Goal: Transaction & Acquisition: Purchase product/service

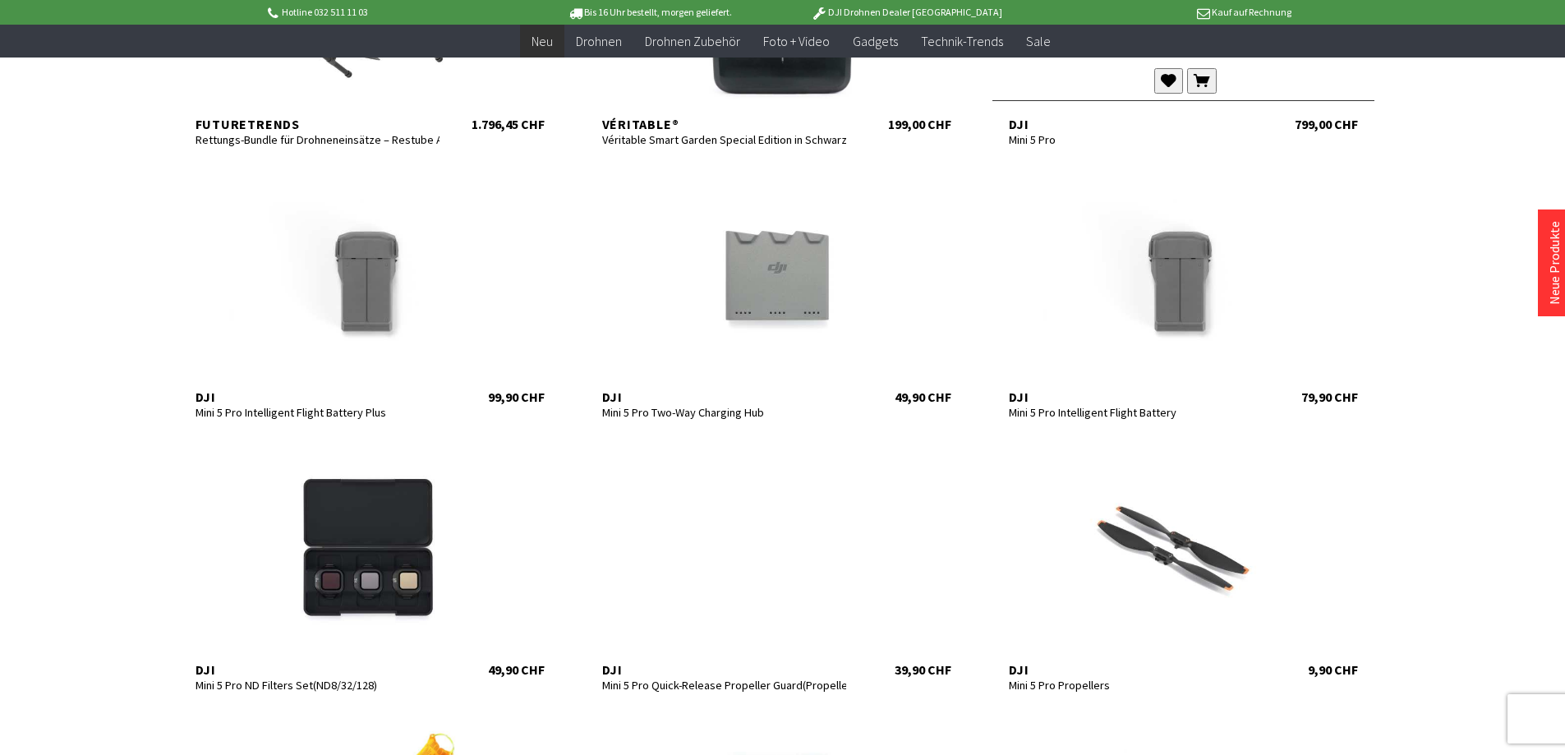
scroll to position [575, 0]
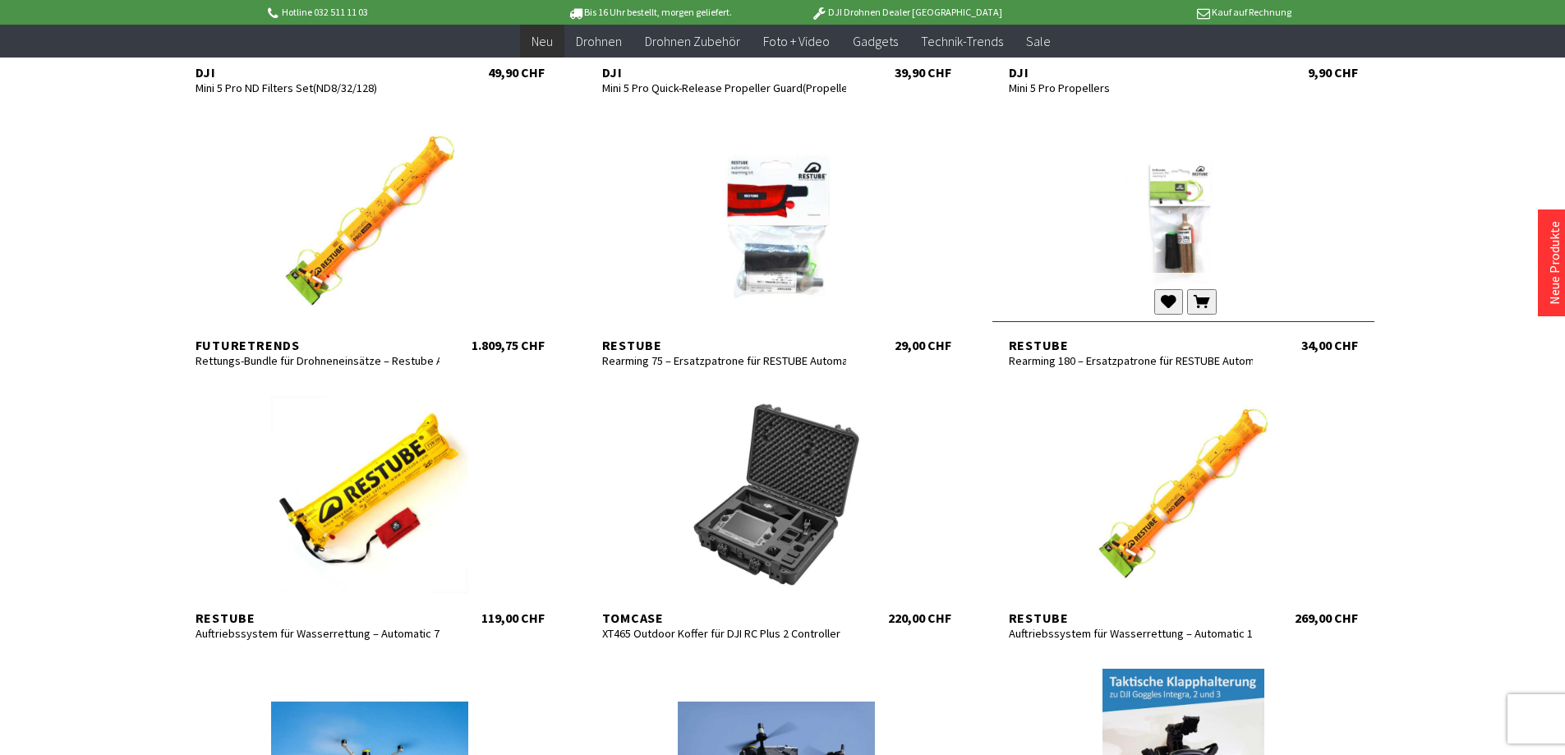
scroll to position [1068, 0]
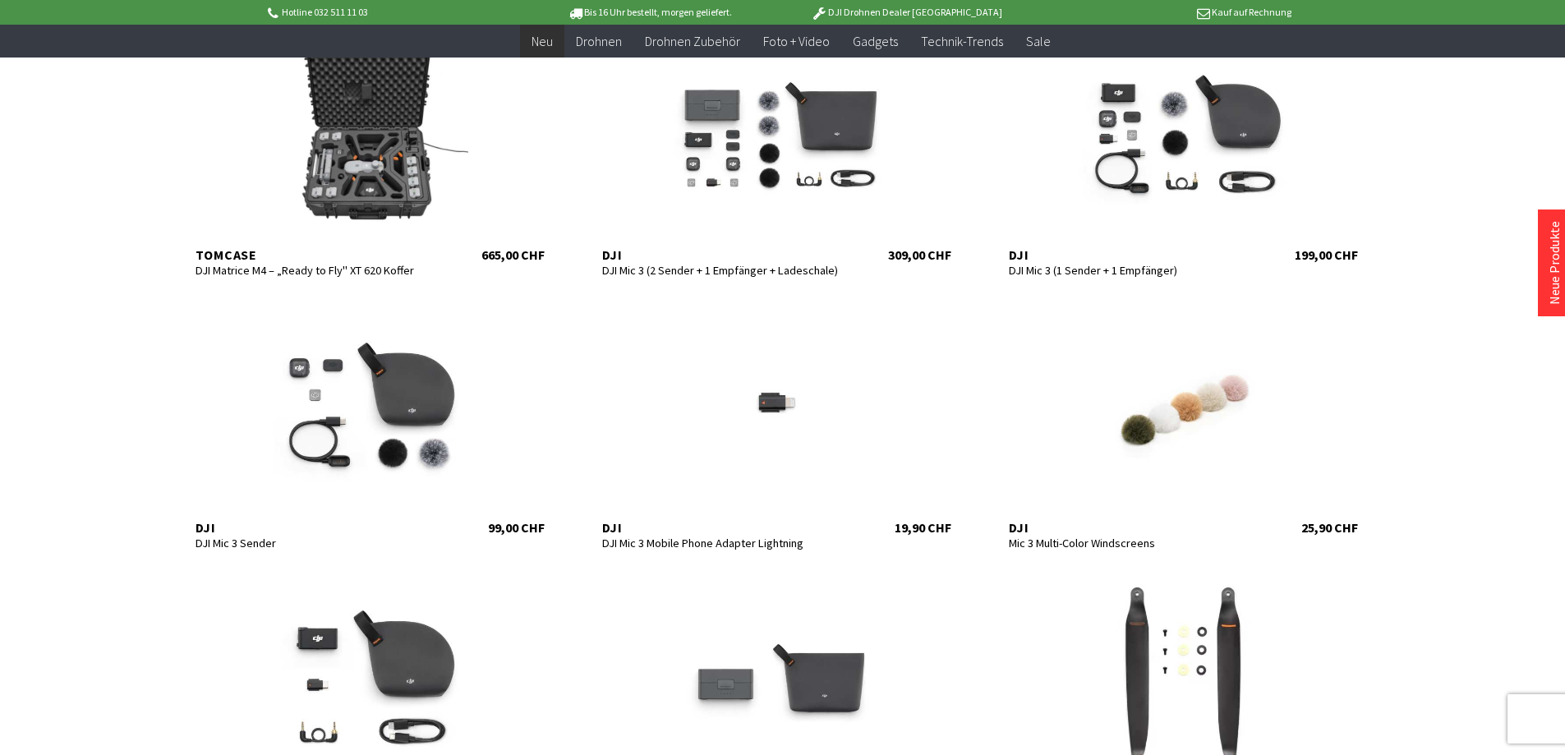
scroll to position [2820, 0]
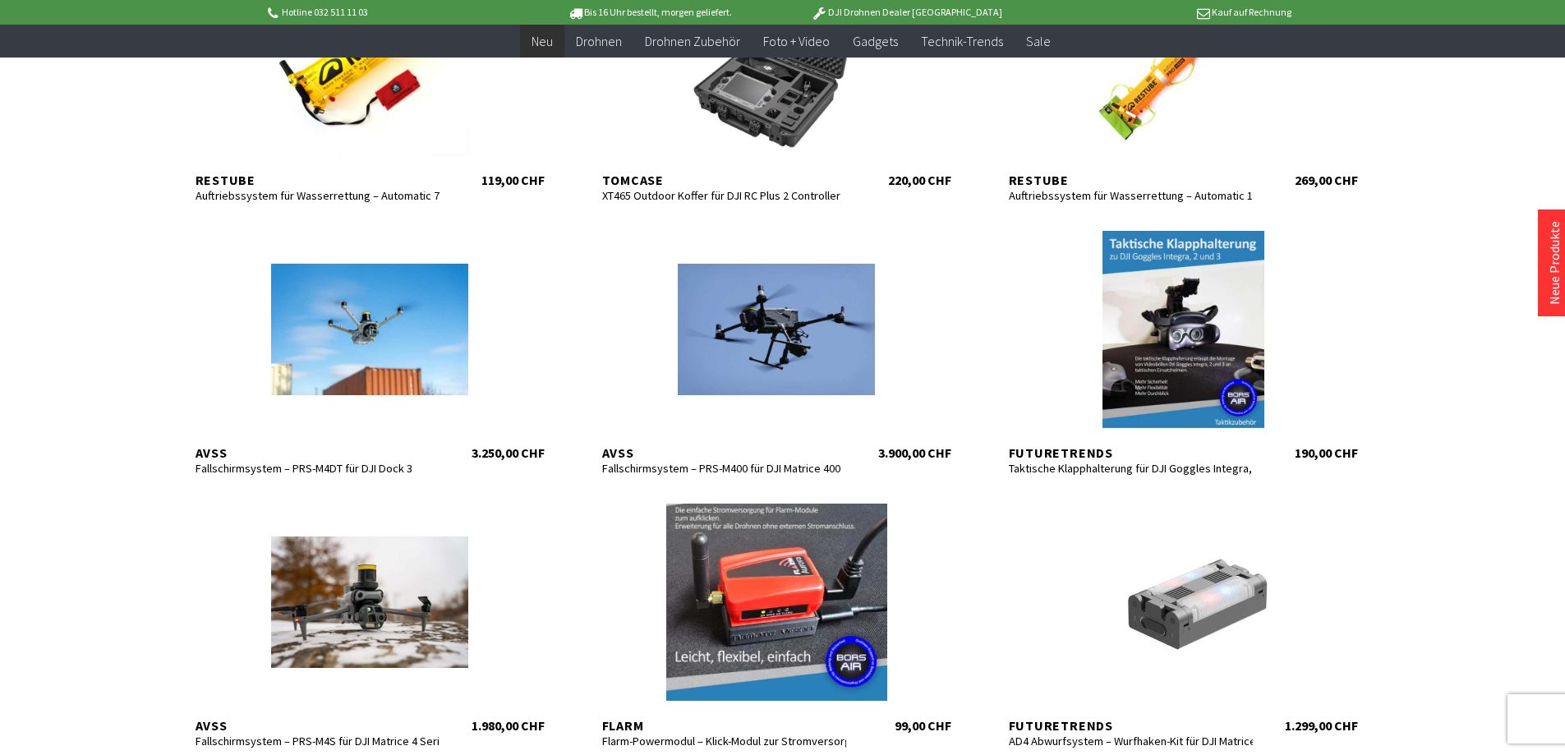
scroll to position [1259, 0]
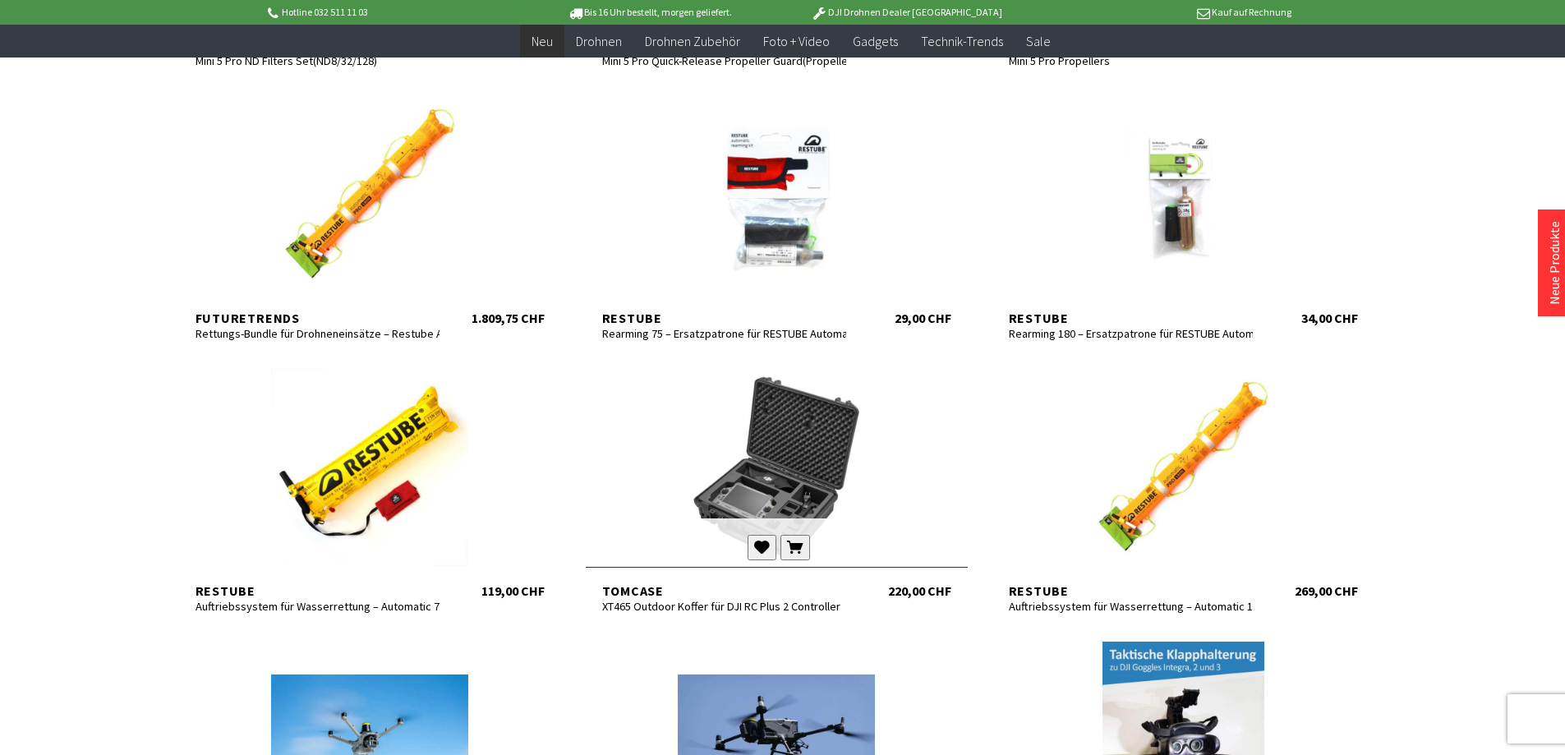
scroll to position [610, 0]
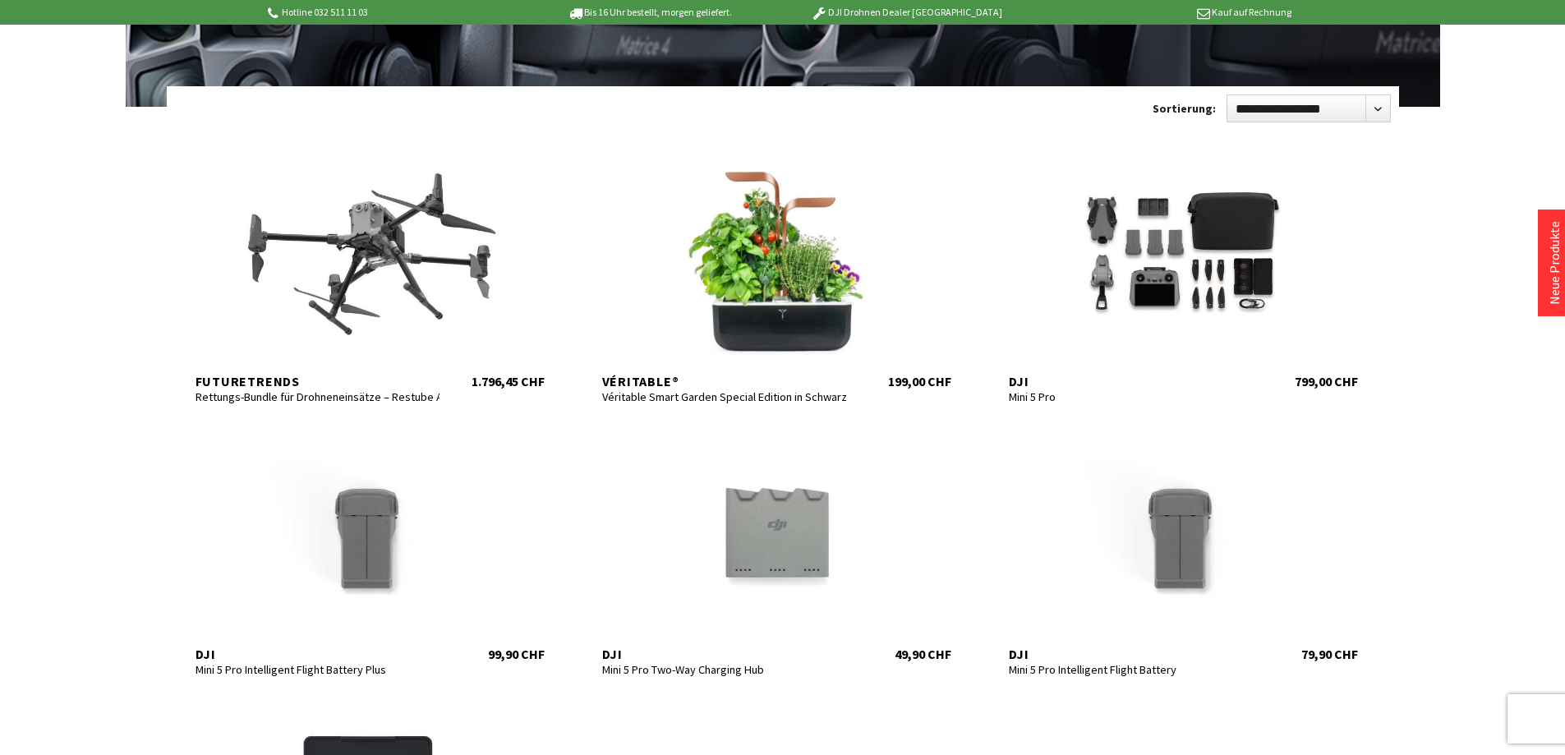
scroll to position [246, 0]
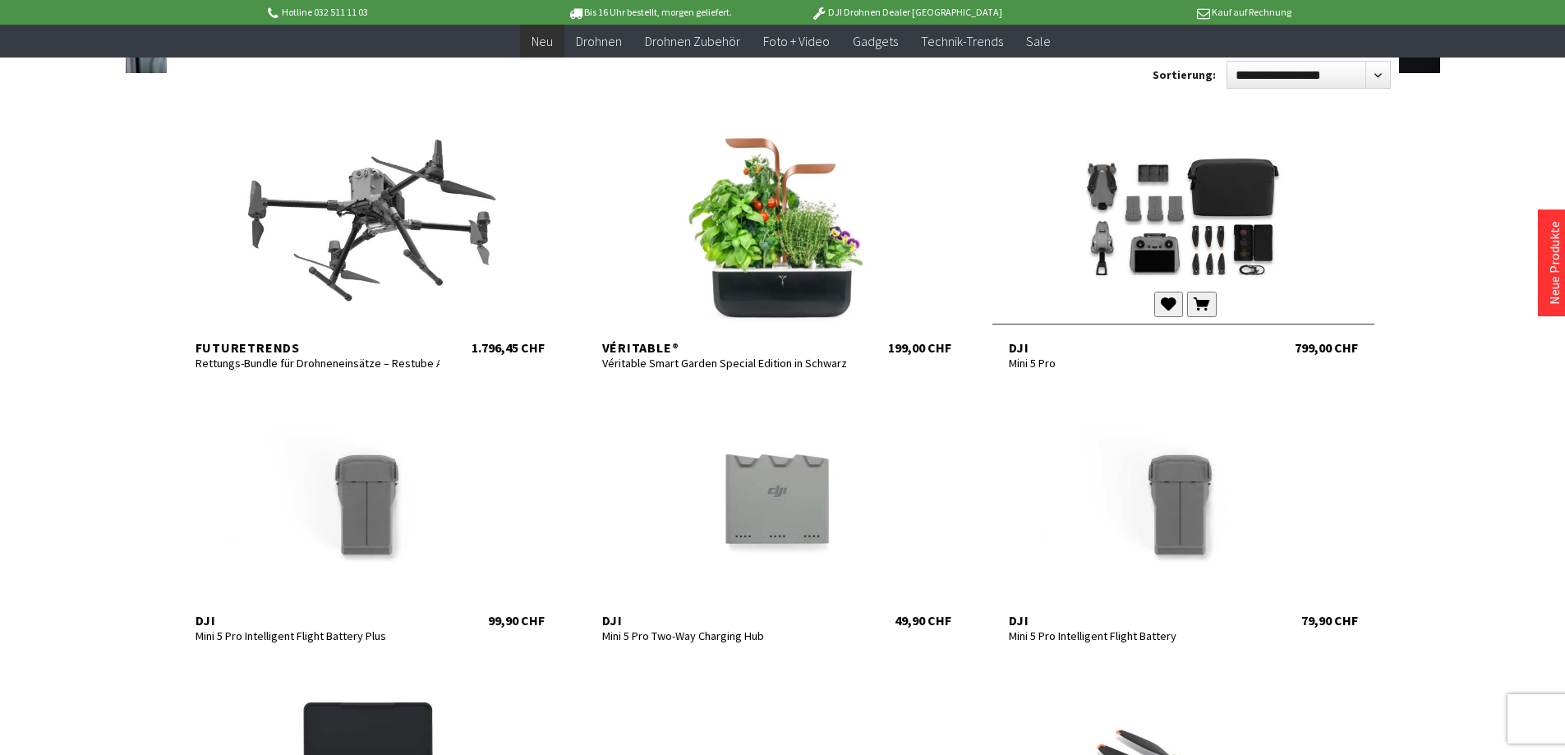
click at [1182, 214] on div at bounding box center [1184, 224] width 382 height 197
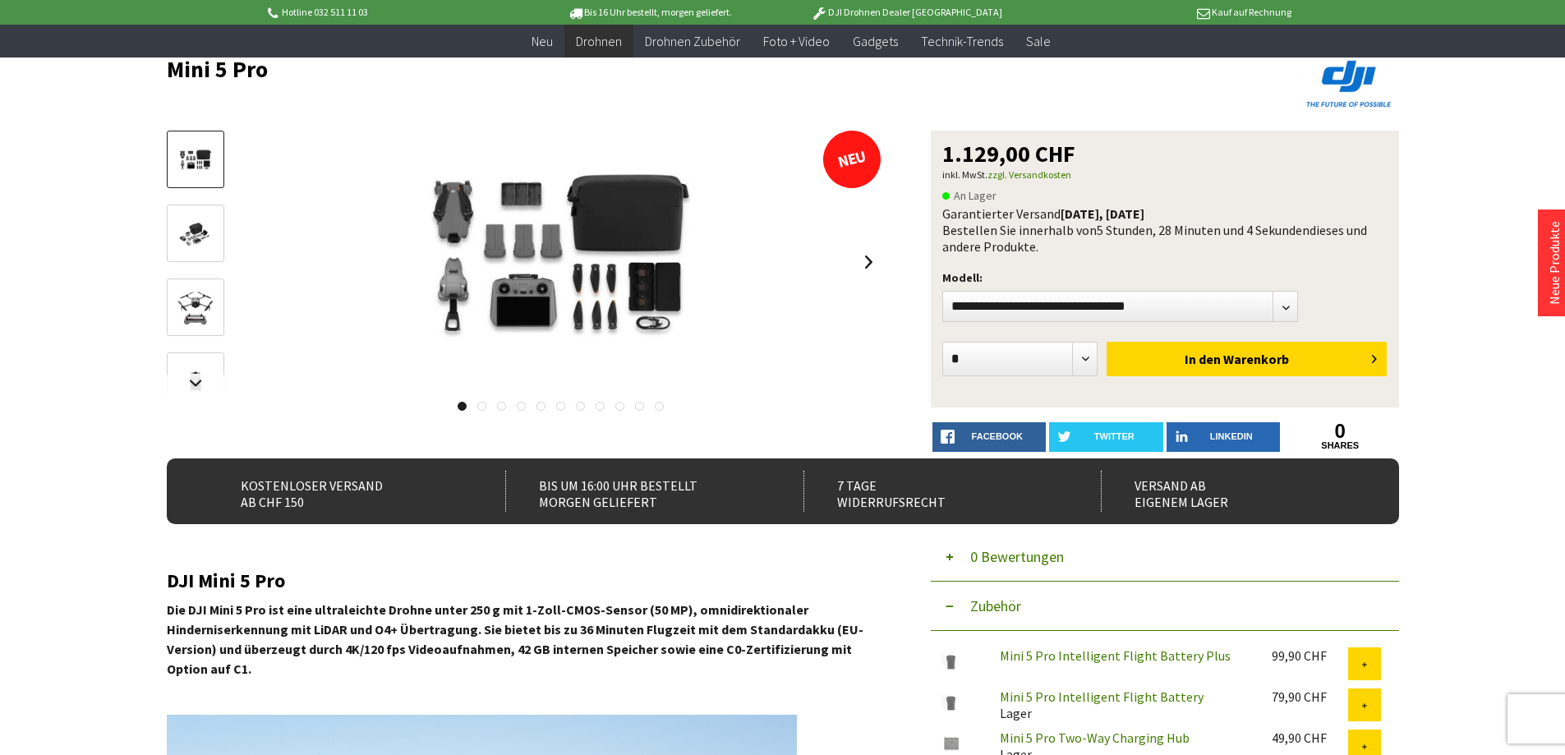
scroll to position [82, 0]
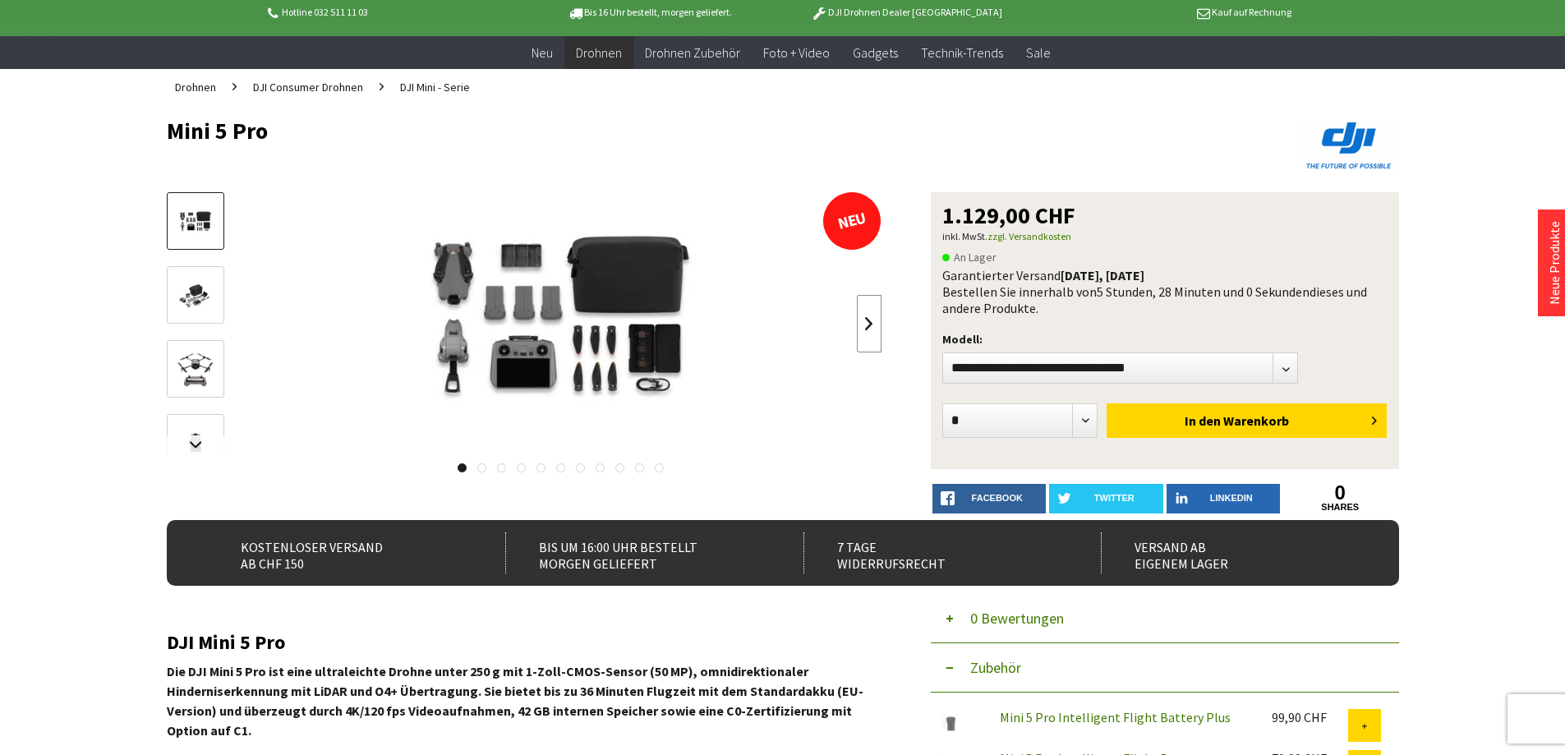
click at [868, 329] on link at bounding box center [869, 324] width 25 height 58
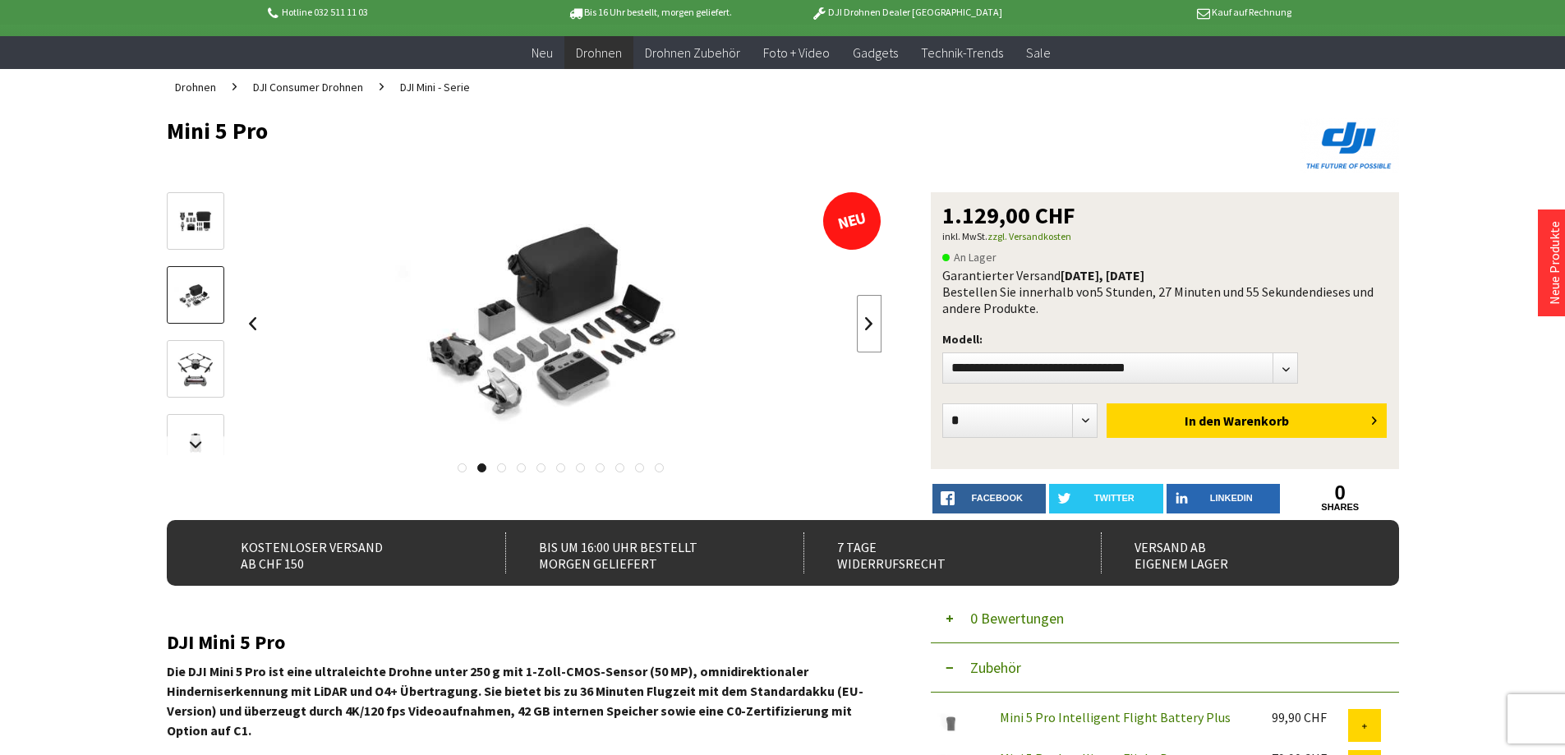
click at [868, 329] on link at bounding box center [869, 324] width 25 height 58
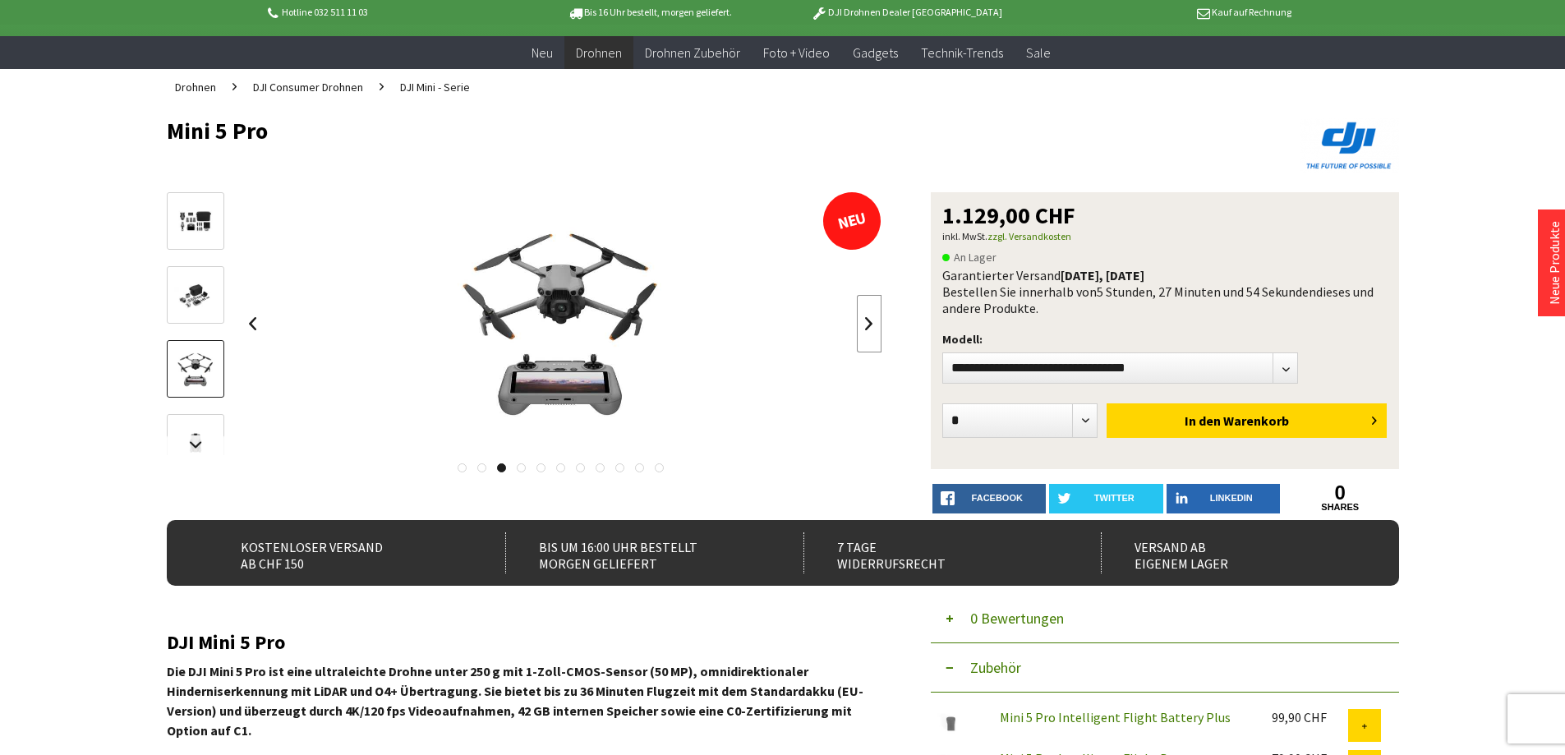
click at [868, 329] on link at bounding box center [869, 324] width 25 height 58
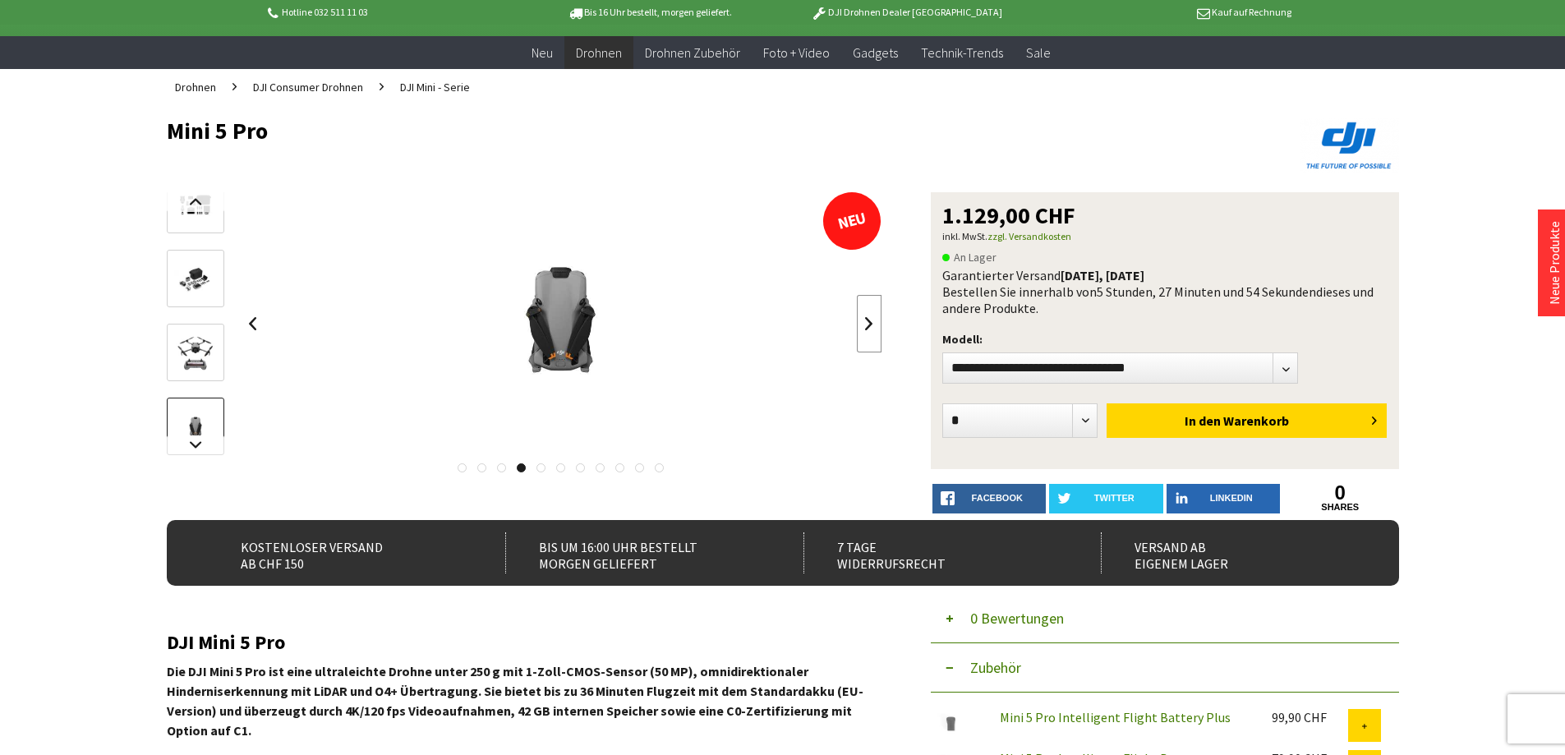
click at [868, 329] on link at bounding box center [869, 324] width 25 height 58
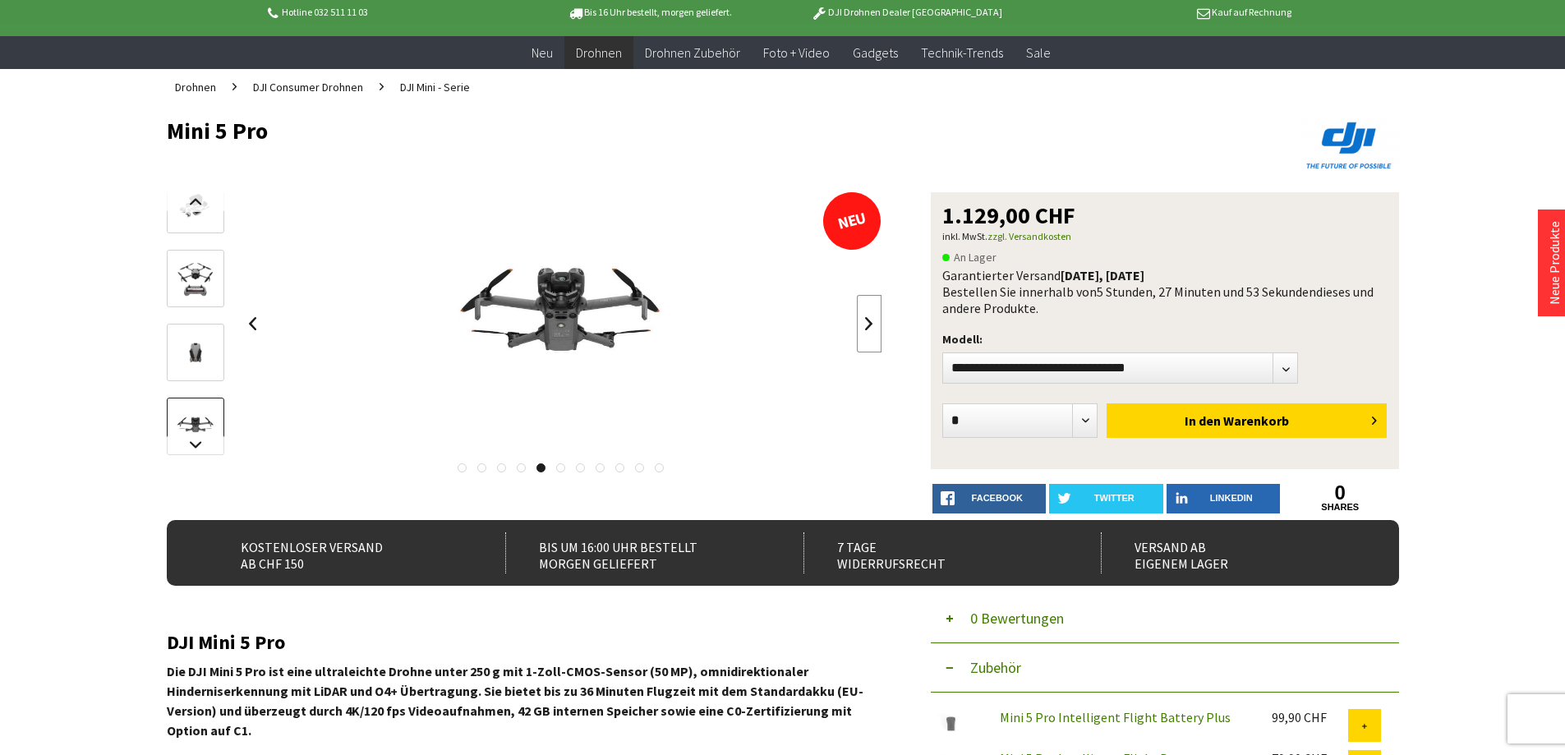
click at [868, 329] on link at bounding box center [869, 324] width 25 height 58
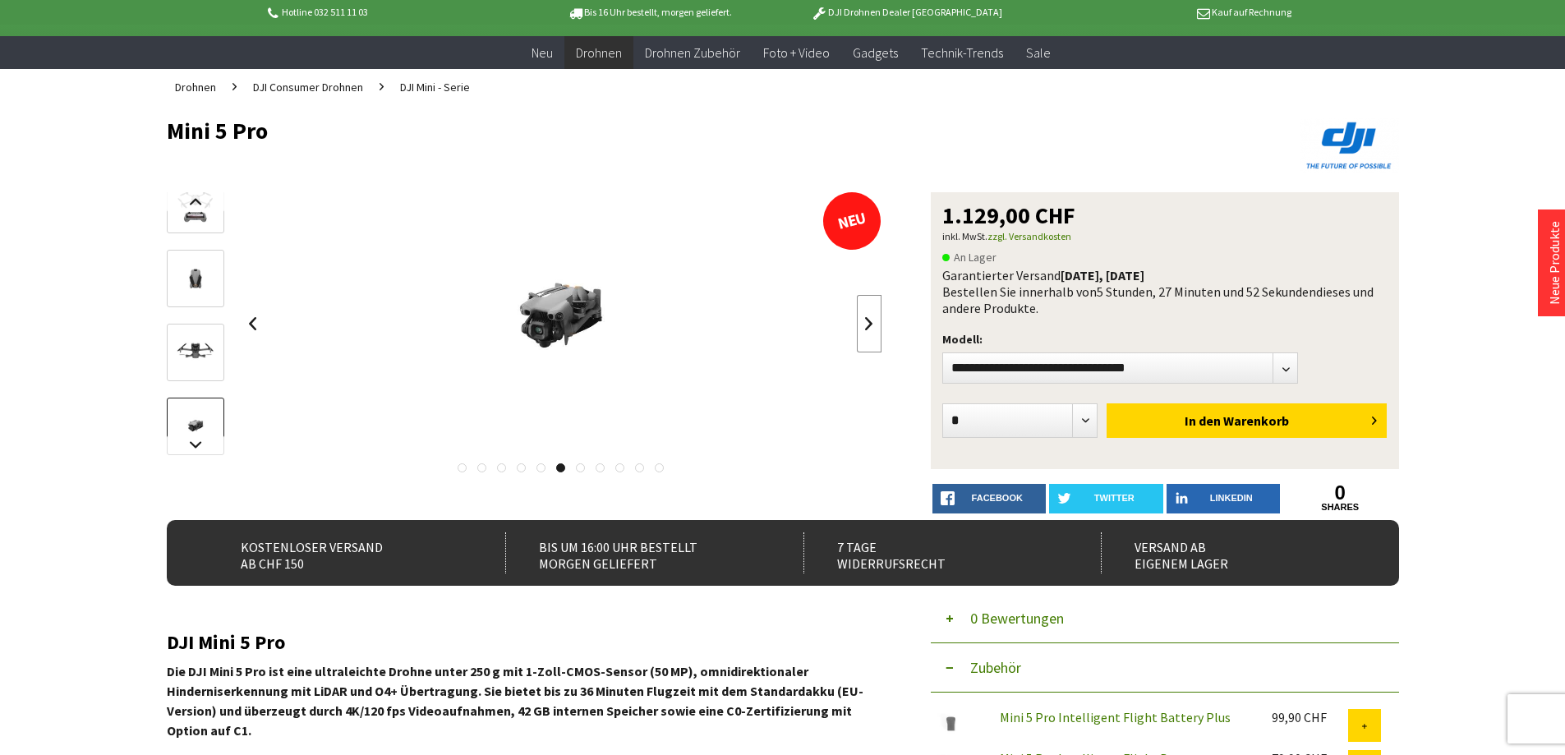
click at [868, 329] on link at bounding box center [869, 324] width 25 height 58
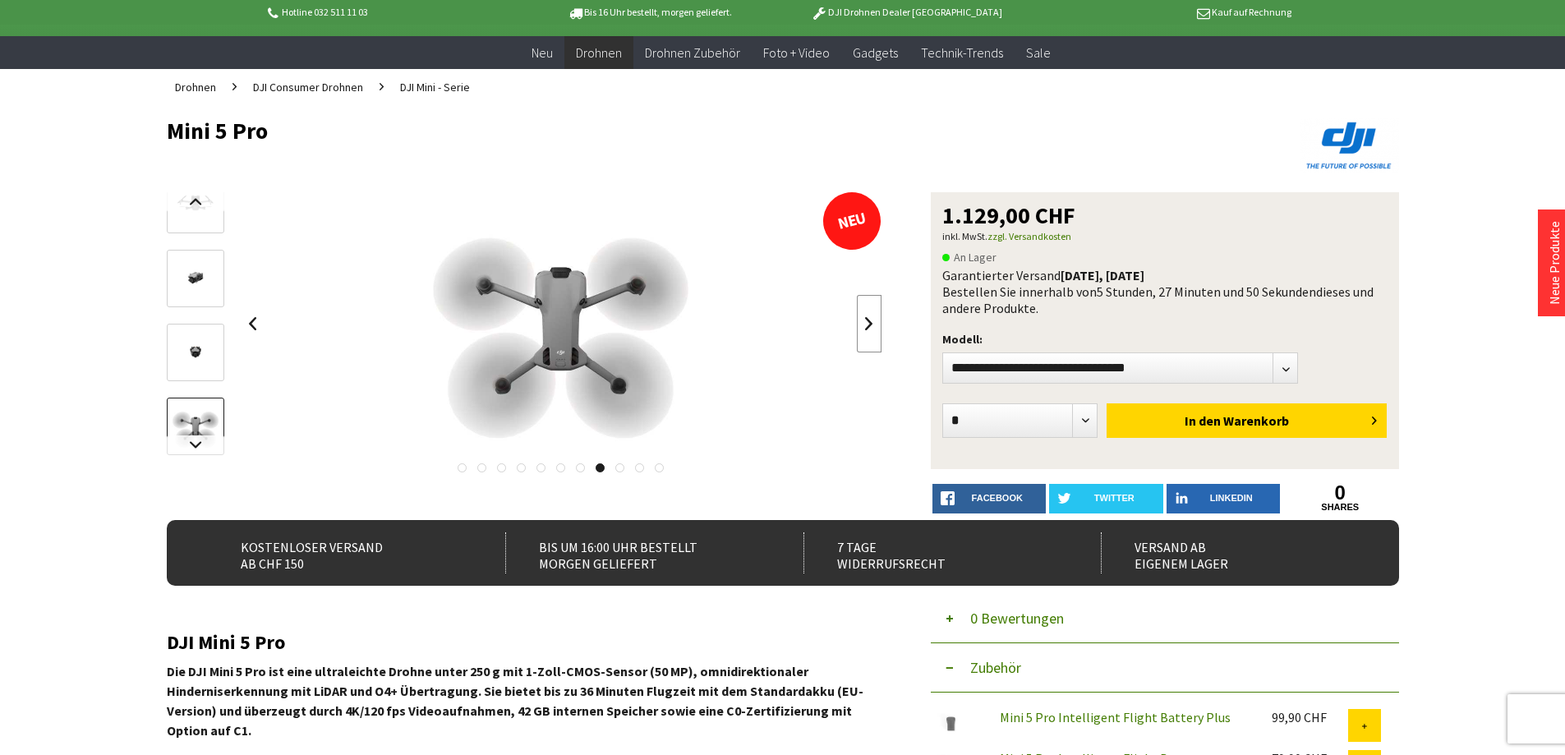
click at [868, 329] on link at bounding box center [869, 324] width 25 height 58
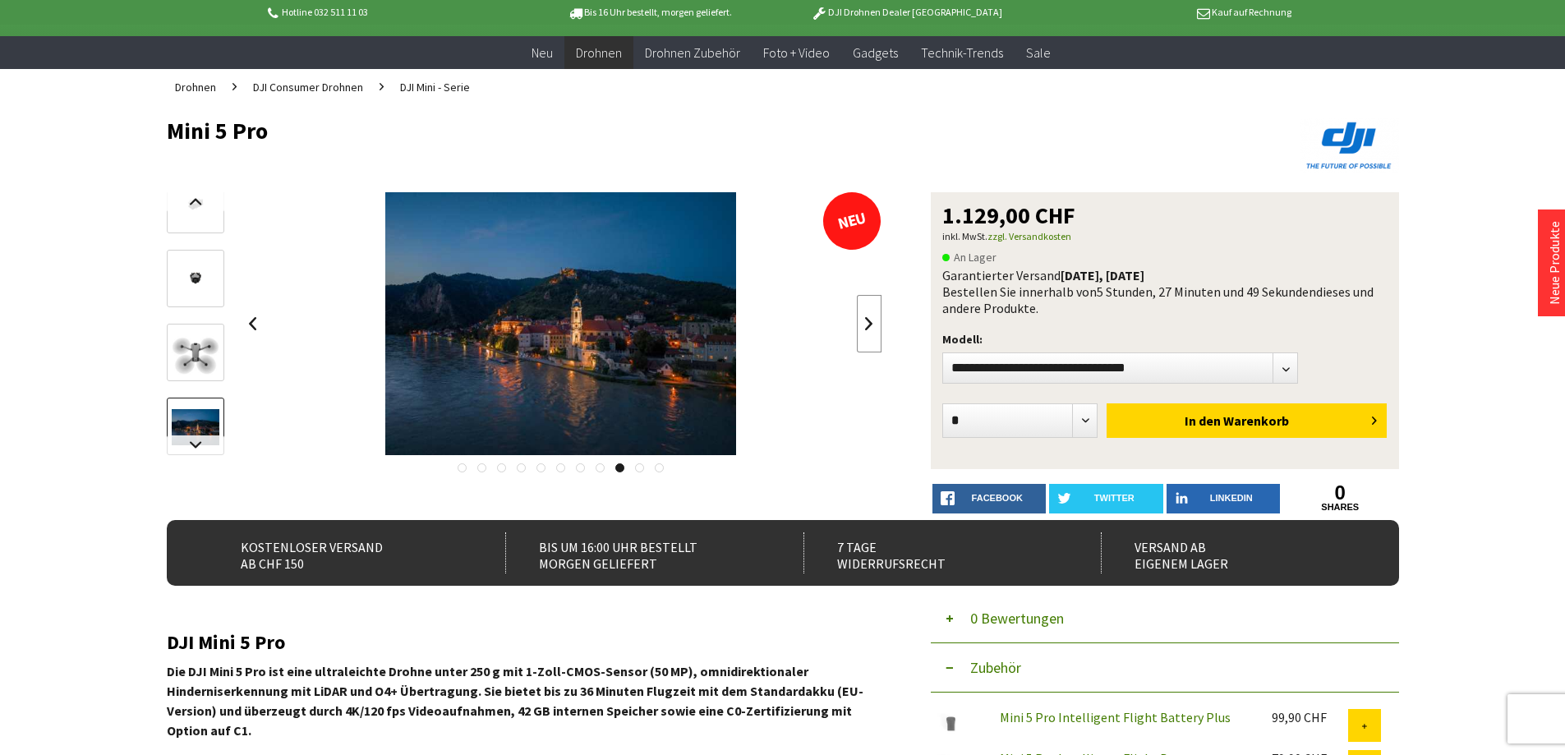
click at [868, 329] on link at bounding box center [869, 324] width 25 height 58
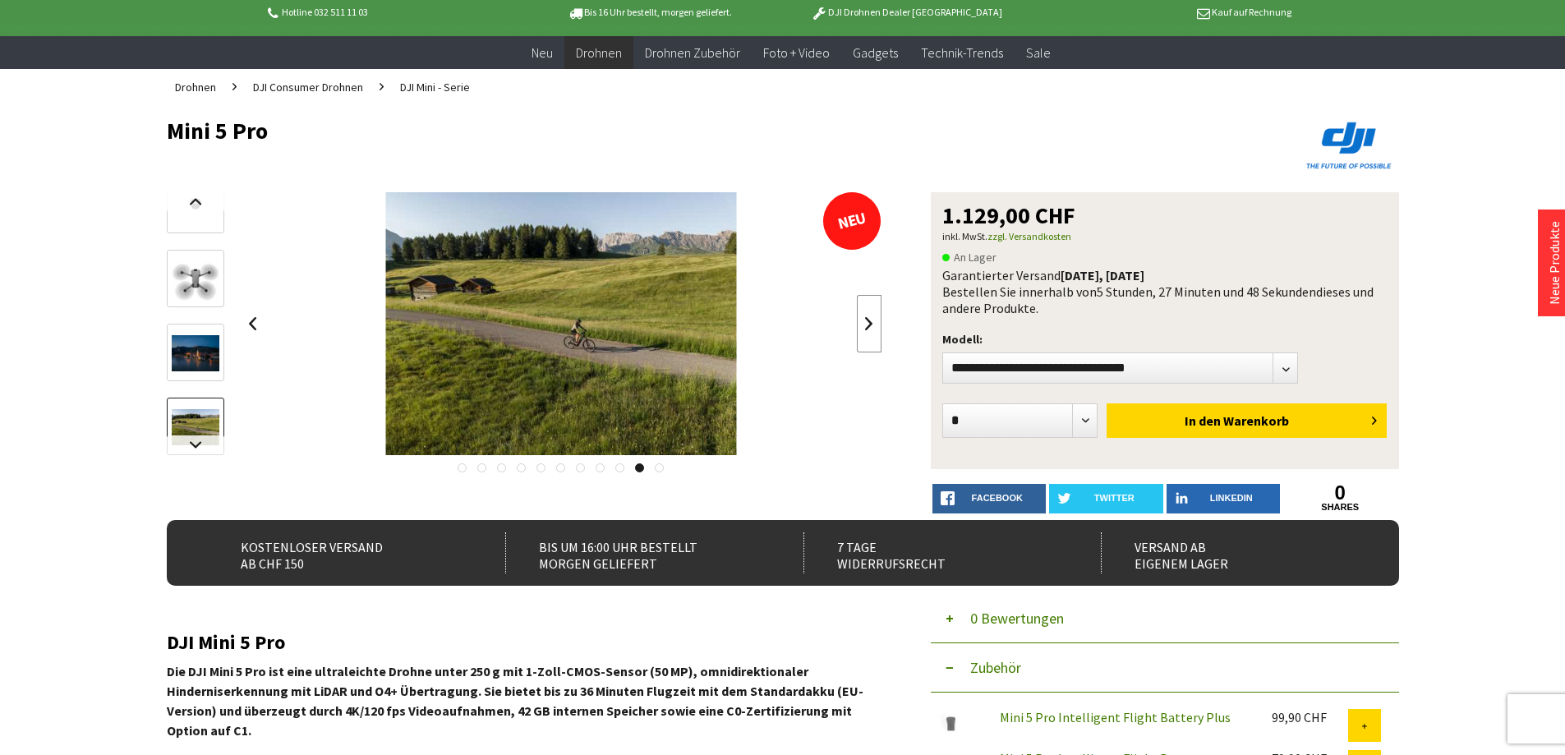
click at [868, 329] on link at bounding box center [869, 324] width 25 height 58
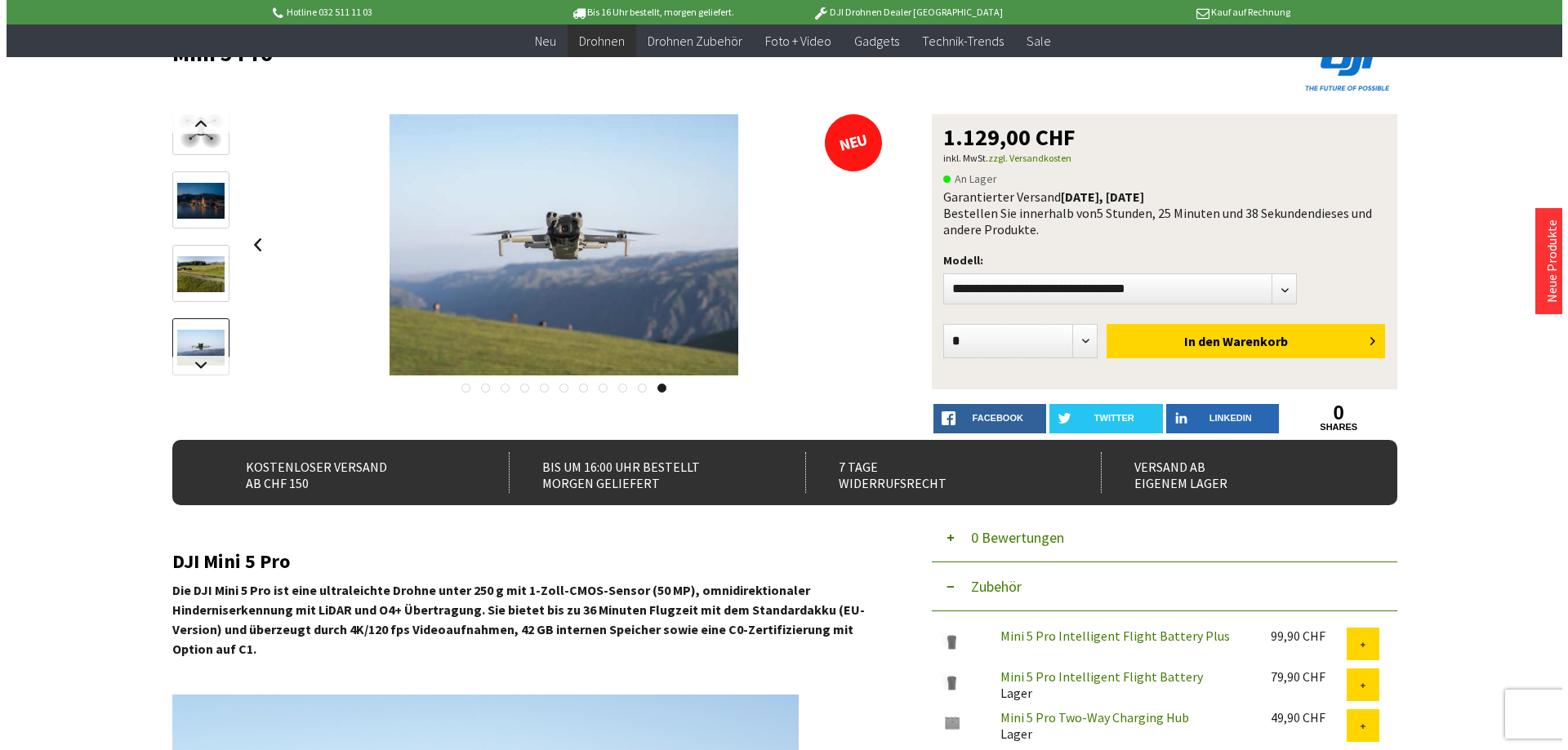
scroll to position [163, 0]
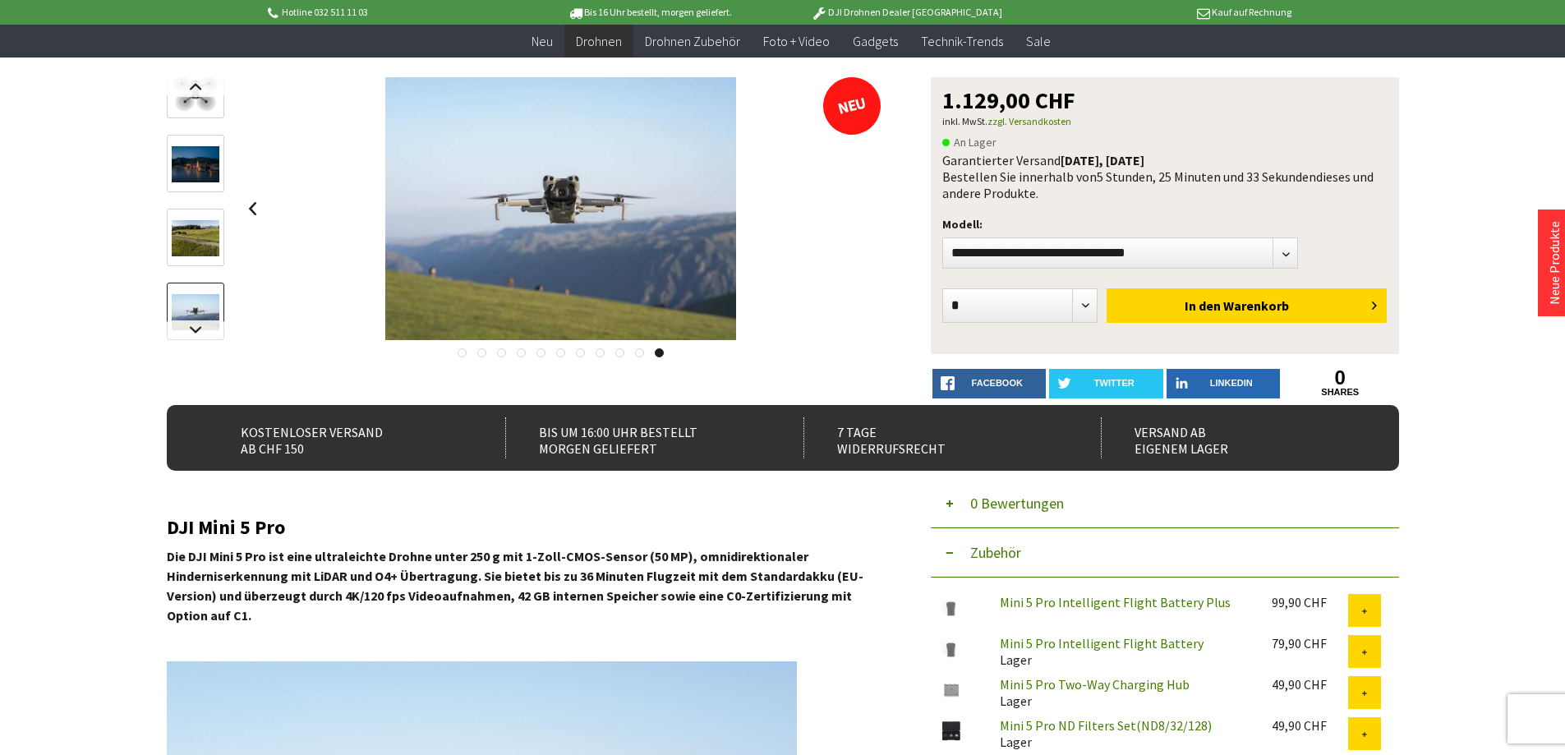
click at [638, 352] on link at bounding box center [639, 352] width 9 height 9
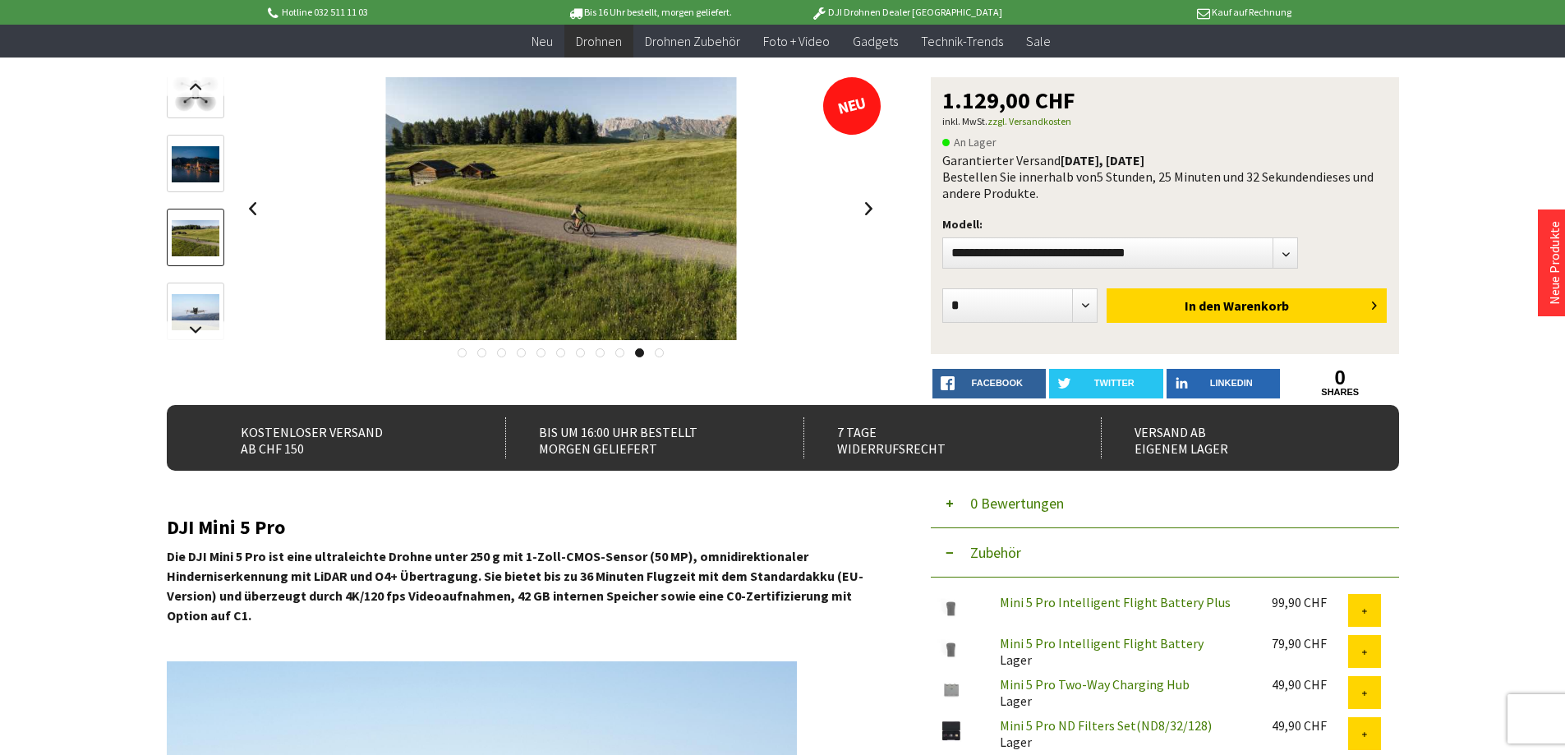
click at [624, 352] on link at bounding box center [619, 352] width 9 height 9
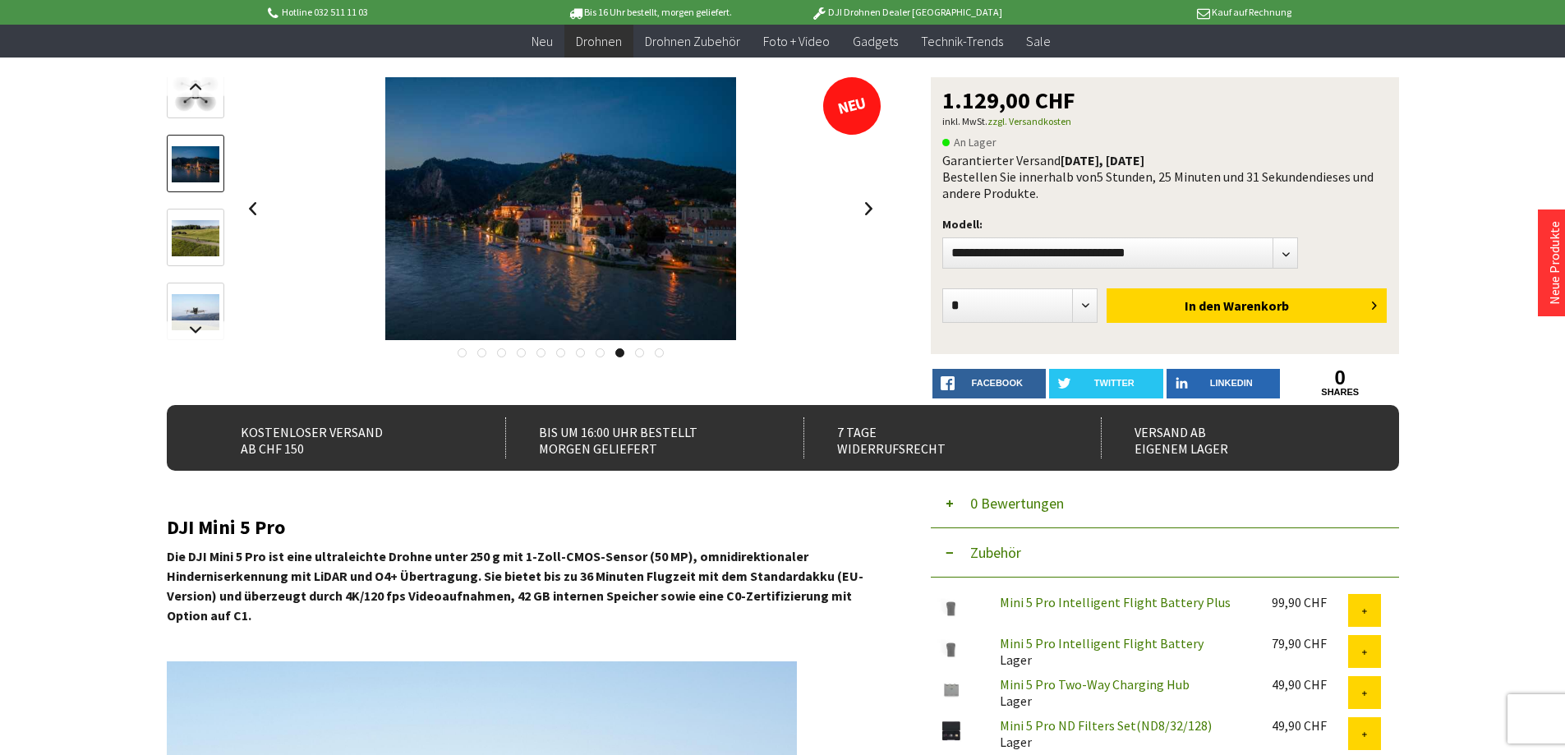
click at [602, 353] on link at bounding box center [600, 352] width 9 height 9
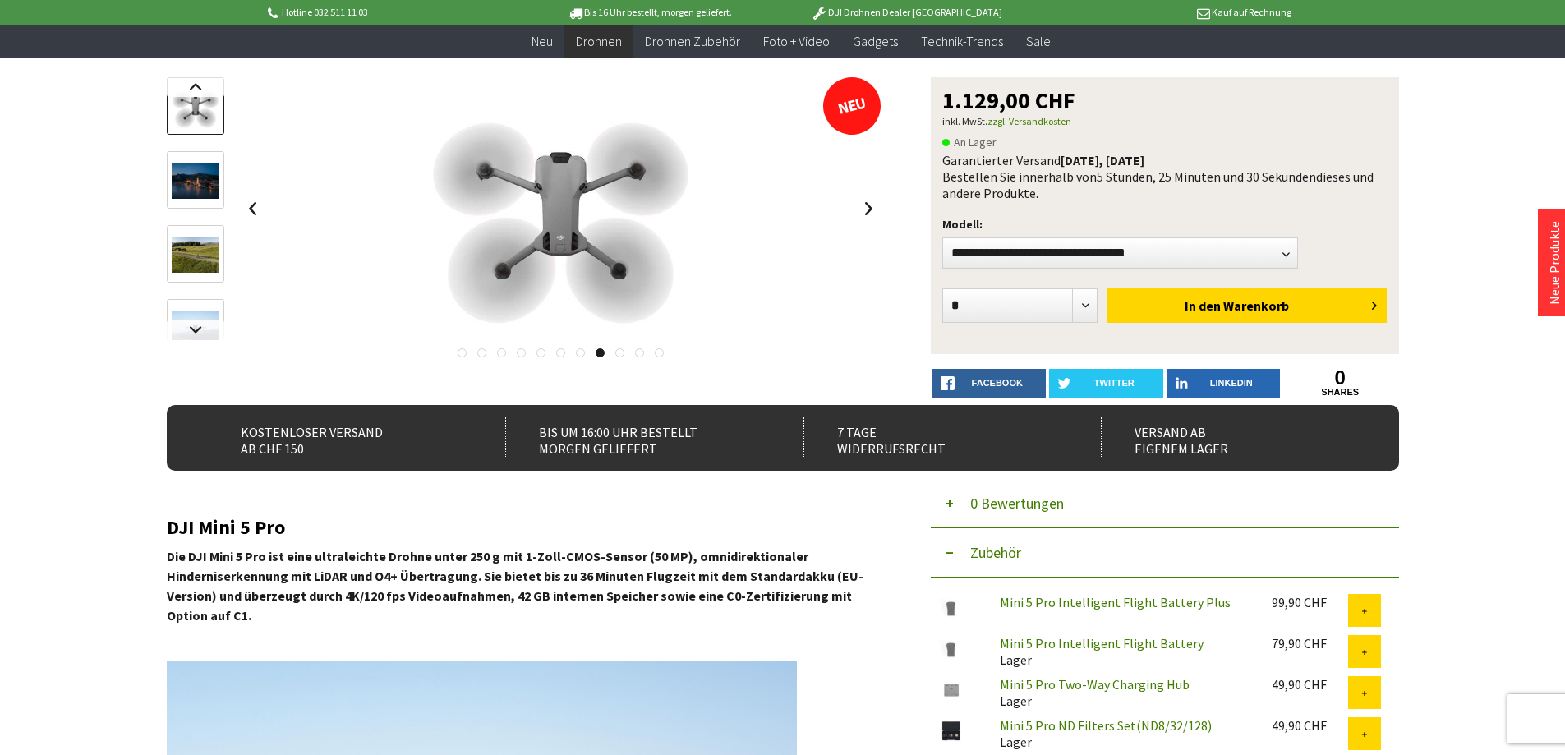
click at [581, 352] on link at bounding box center [580, 352] width 9 height 9
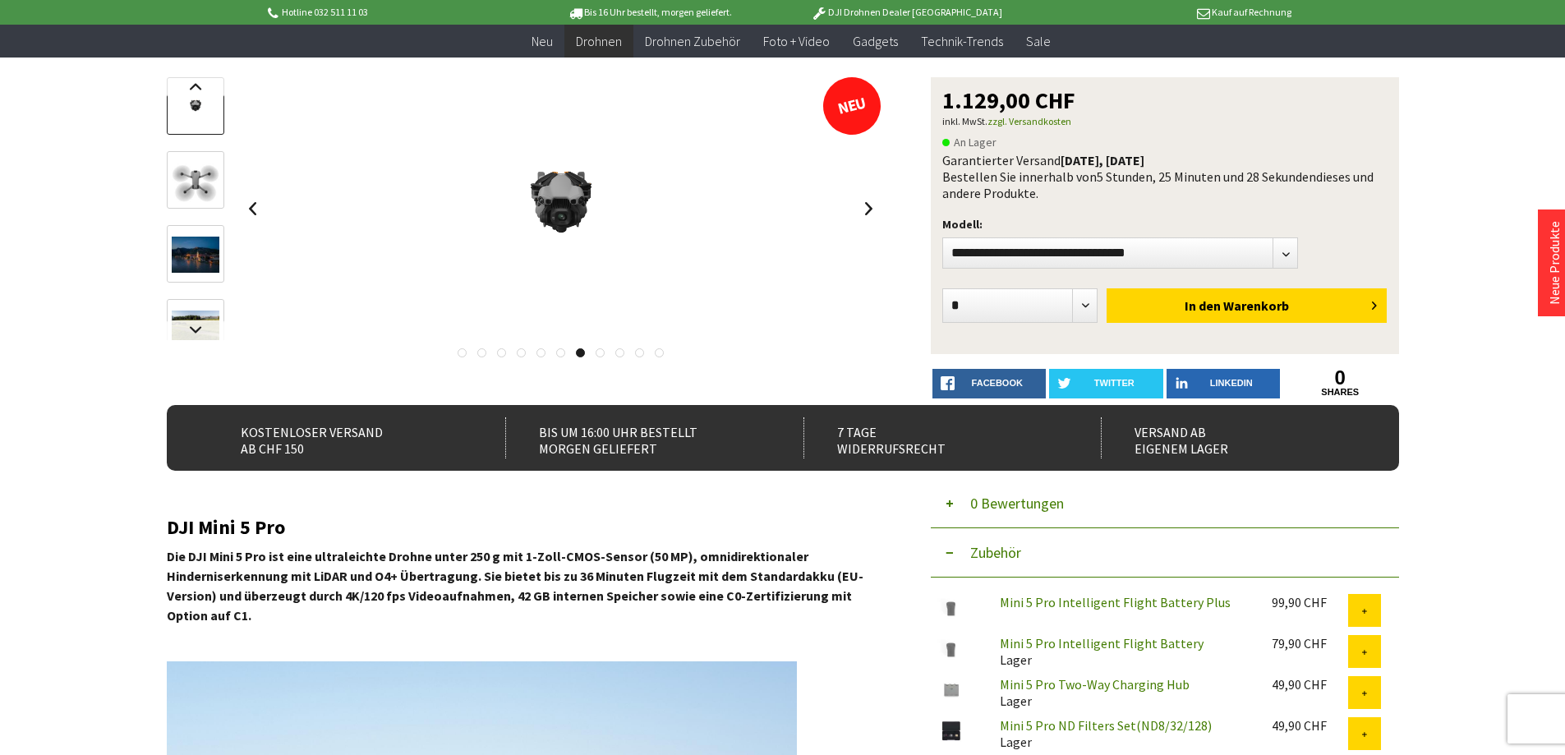
click at [561, 357] on link at bounding box center [560, 352] width 9 height 9
click at [542, 354] on link at bounding box center [541, 352] width 9 height 9
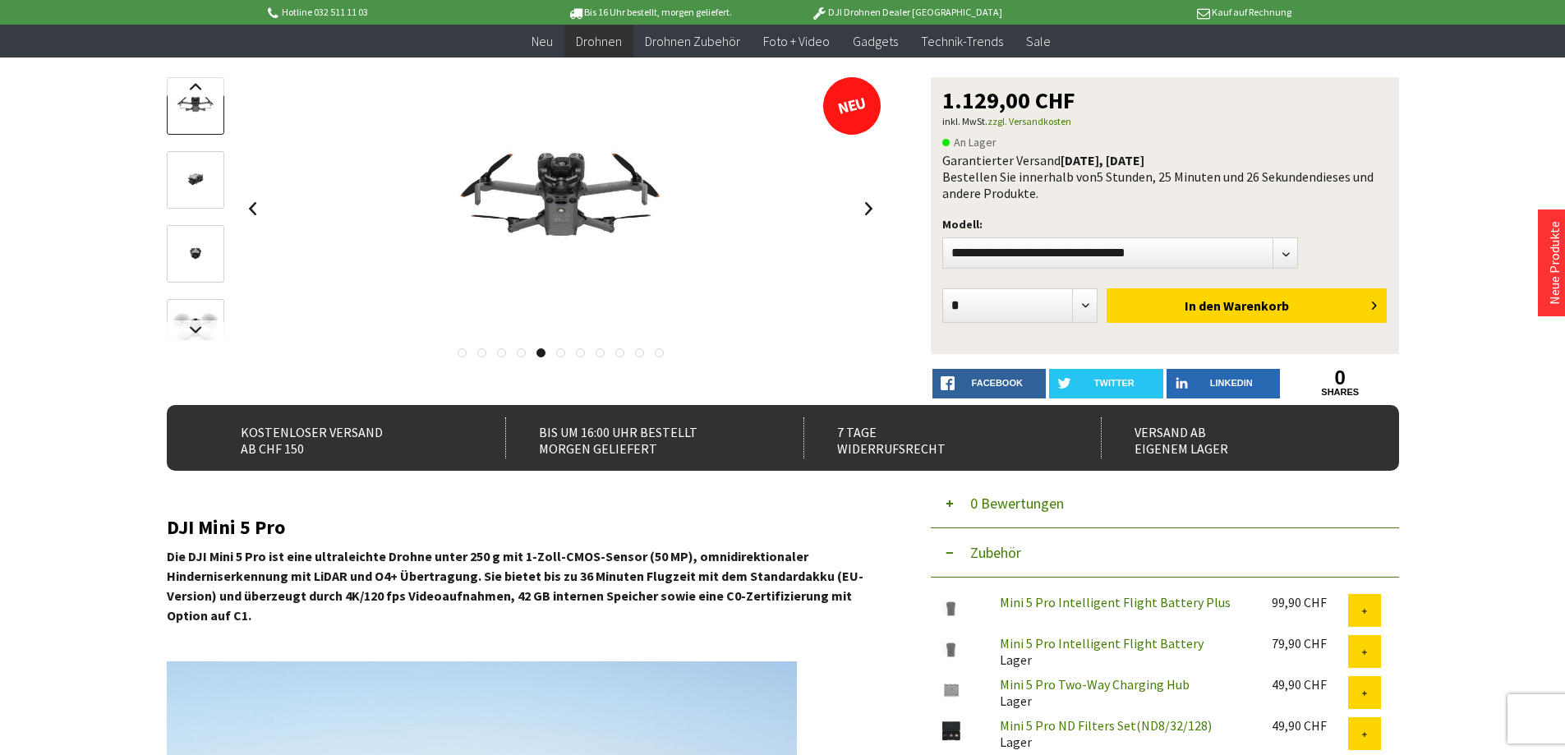
click at [524, 354] on link at bounding box center [521, 352] width 9 height 9
click at [501, 355] on link at bounding box center [501, 352] width 9 height 9
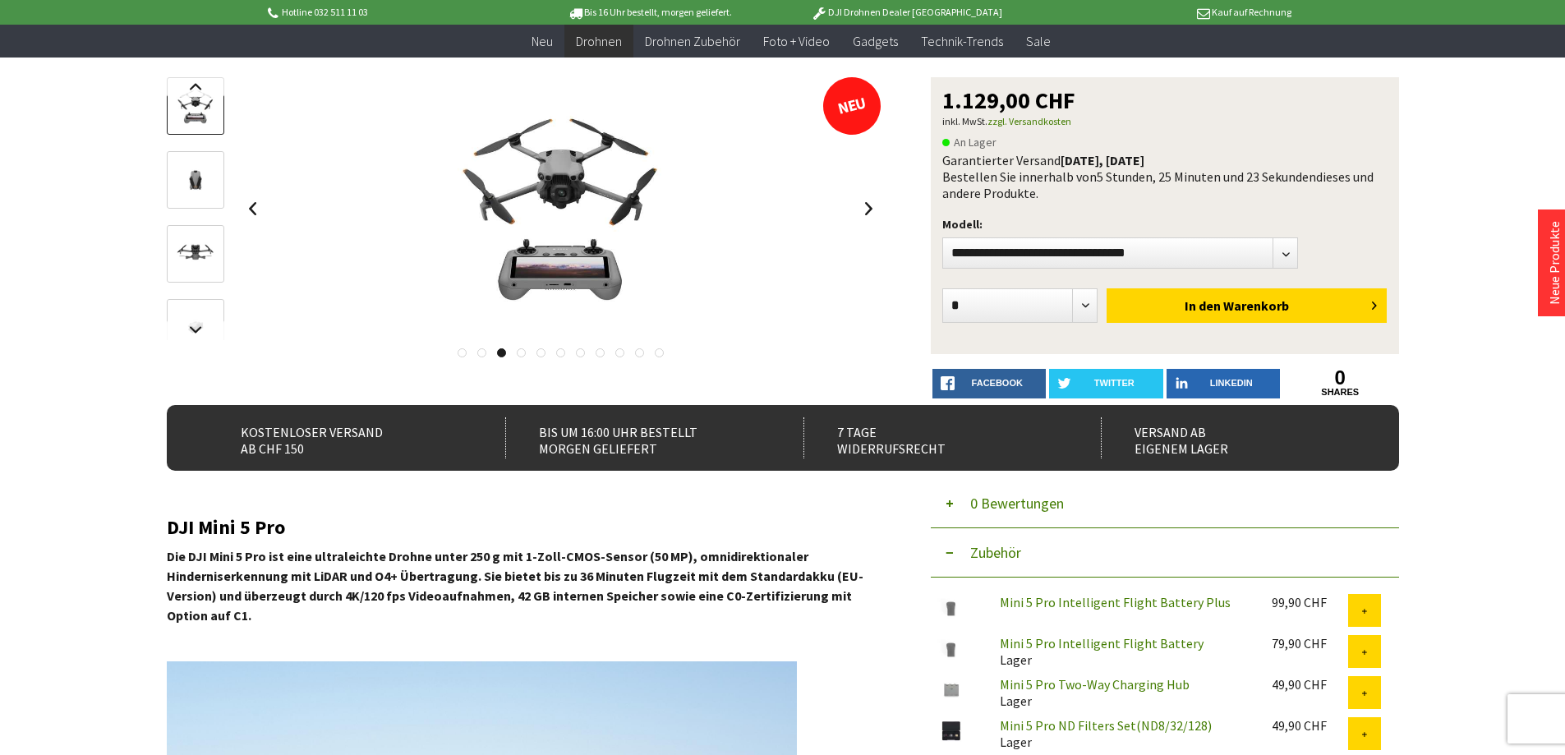
click at [486, 352] on link at bounding box center [481, 352] width 9 height 9
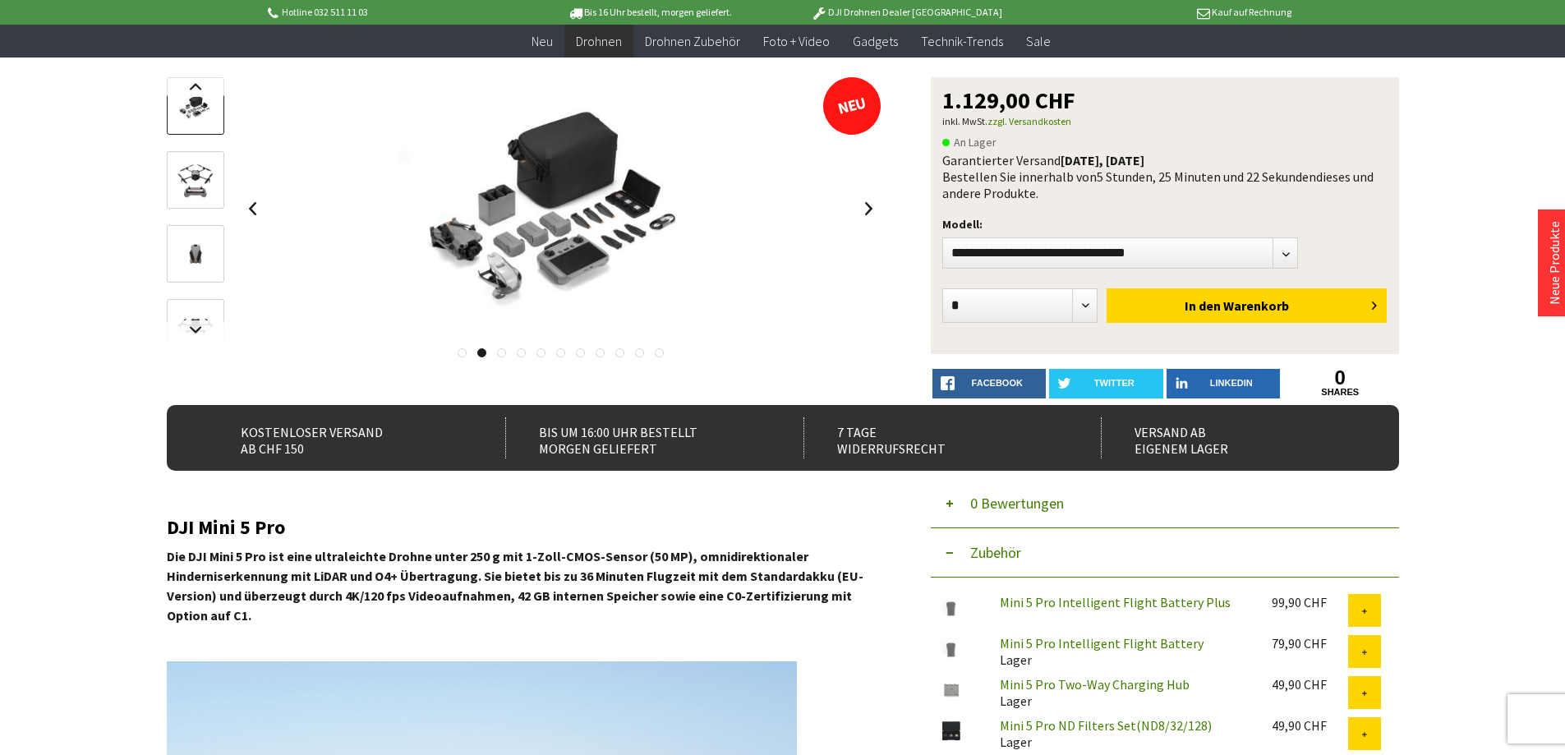
click at [463, 353] on link at bounding box center [462, 352] width 9 height 9
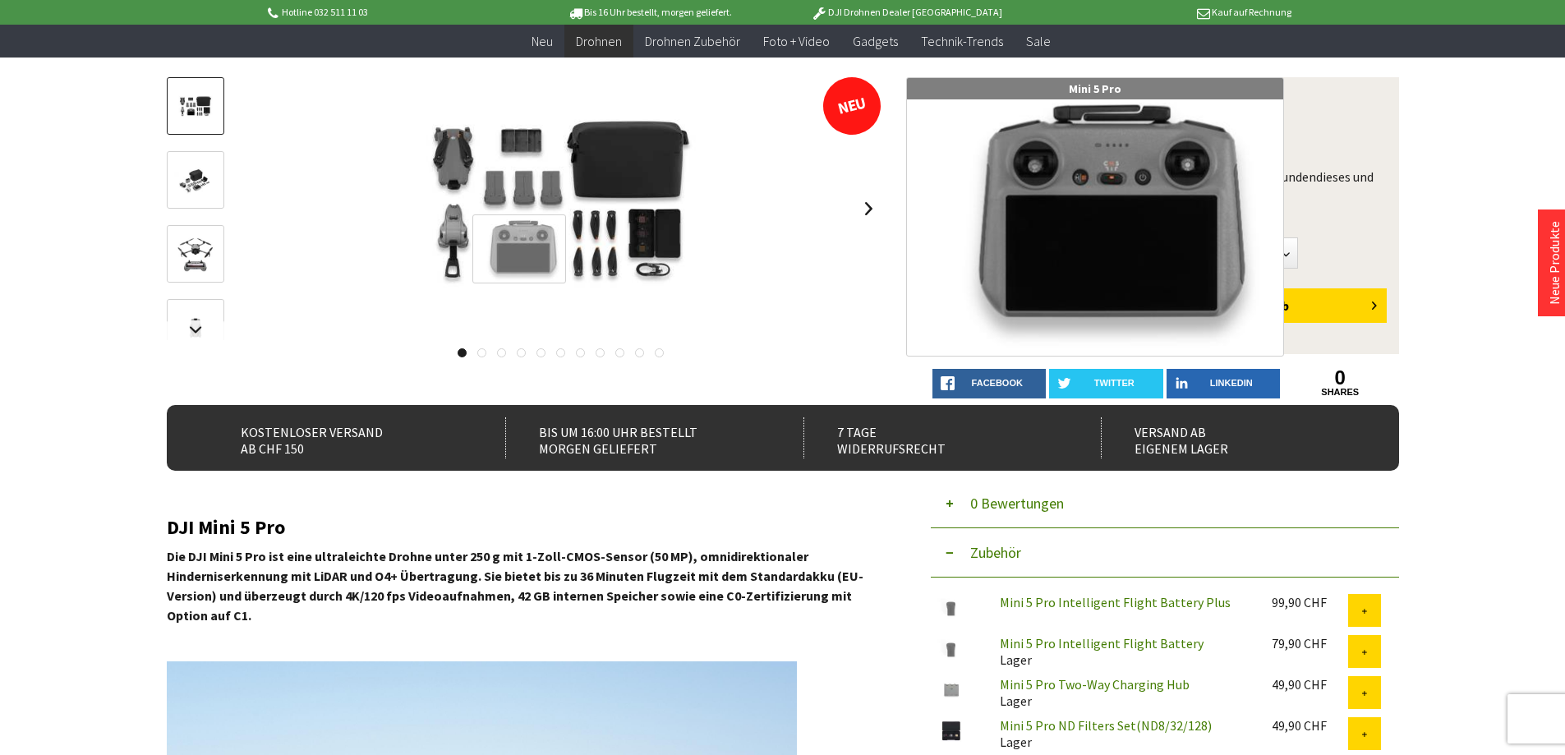
click at [519, 249] on div at bounding box center [519, 249] width 94 height 70
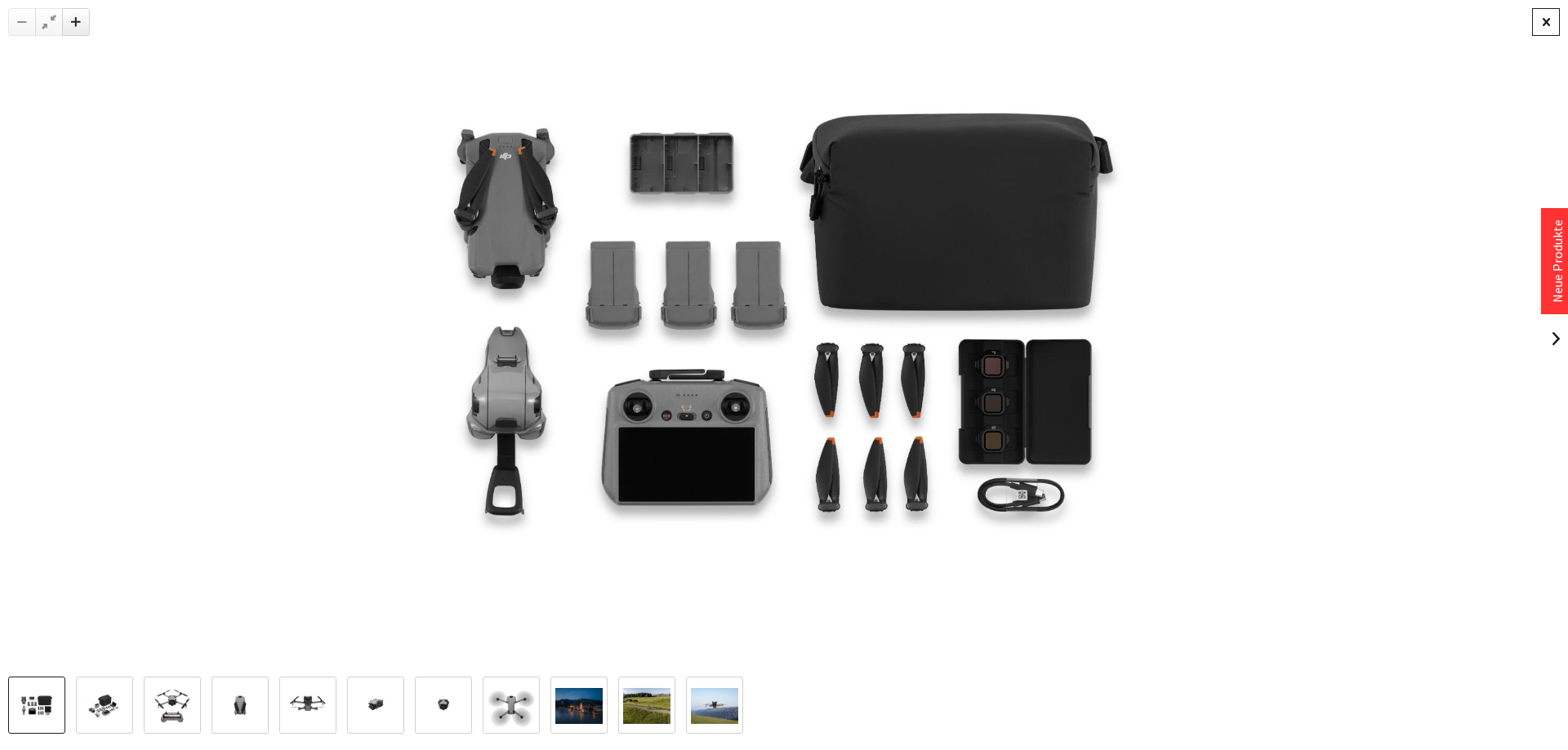
click at [1544, 28] on div at bounding box center [1545, 22] width 28 height 28
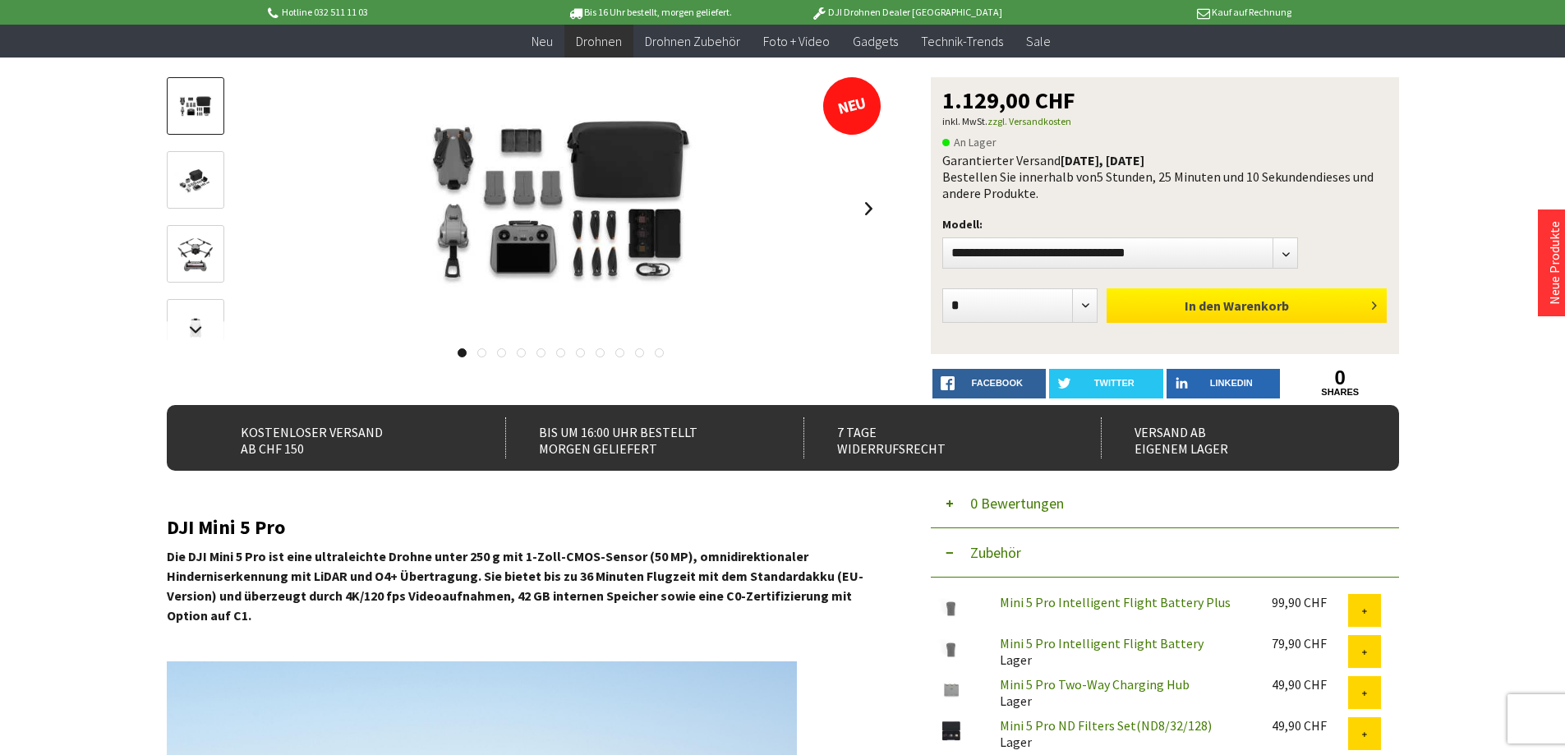
click at [1284, 298] on span "Warenkorb" at bounding box center [1256, 305] width 66 height 16
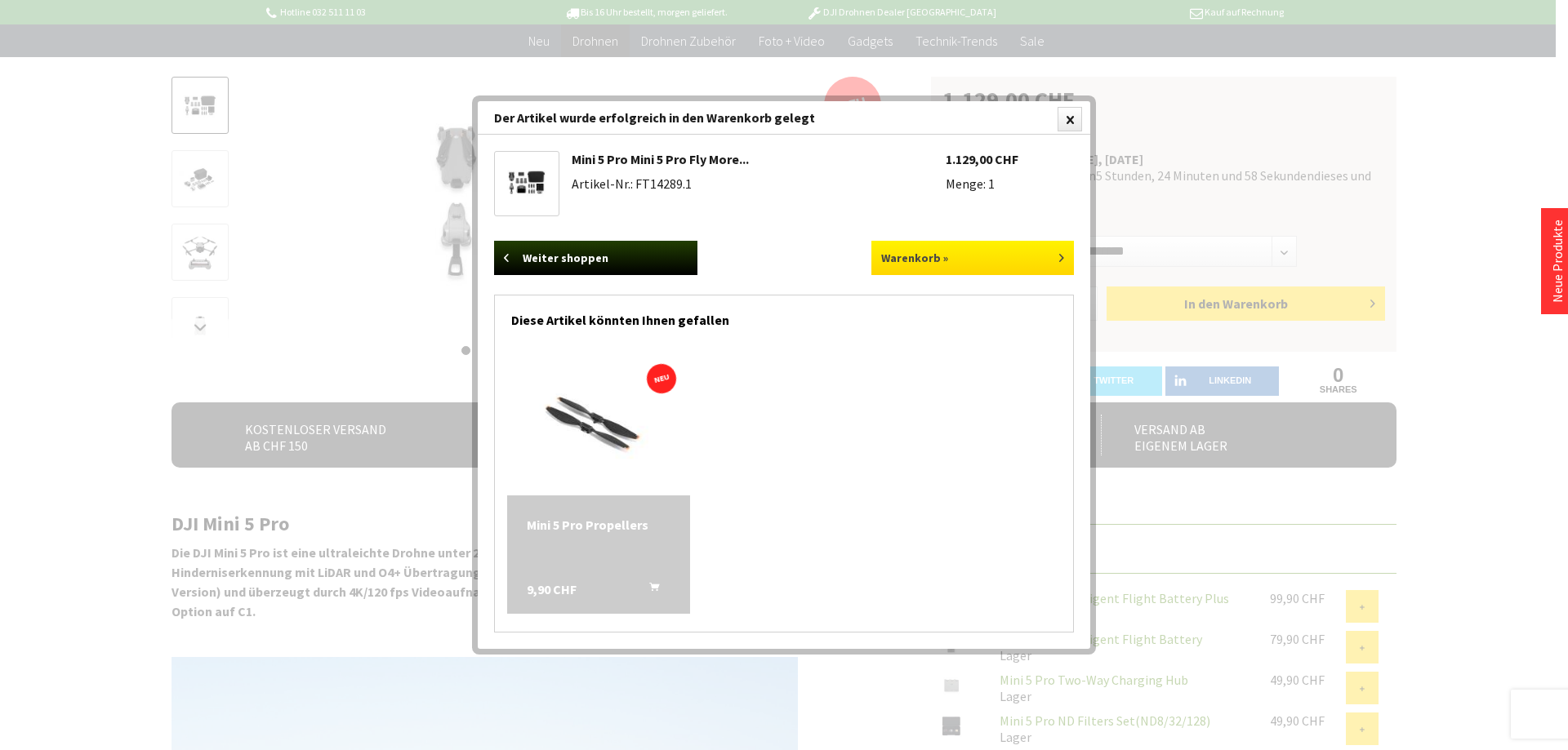
click at [940, 259] on link "Warenkorb »" at bounding box center [973, 257] width 204 height 35
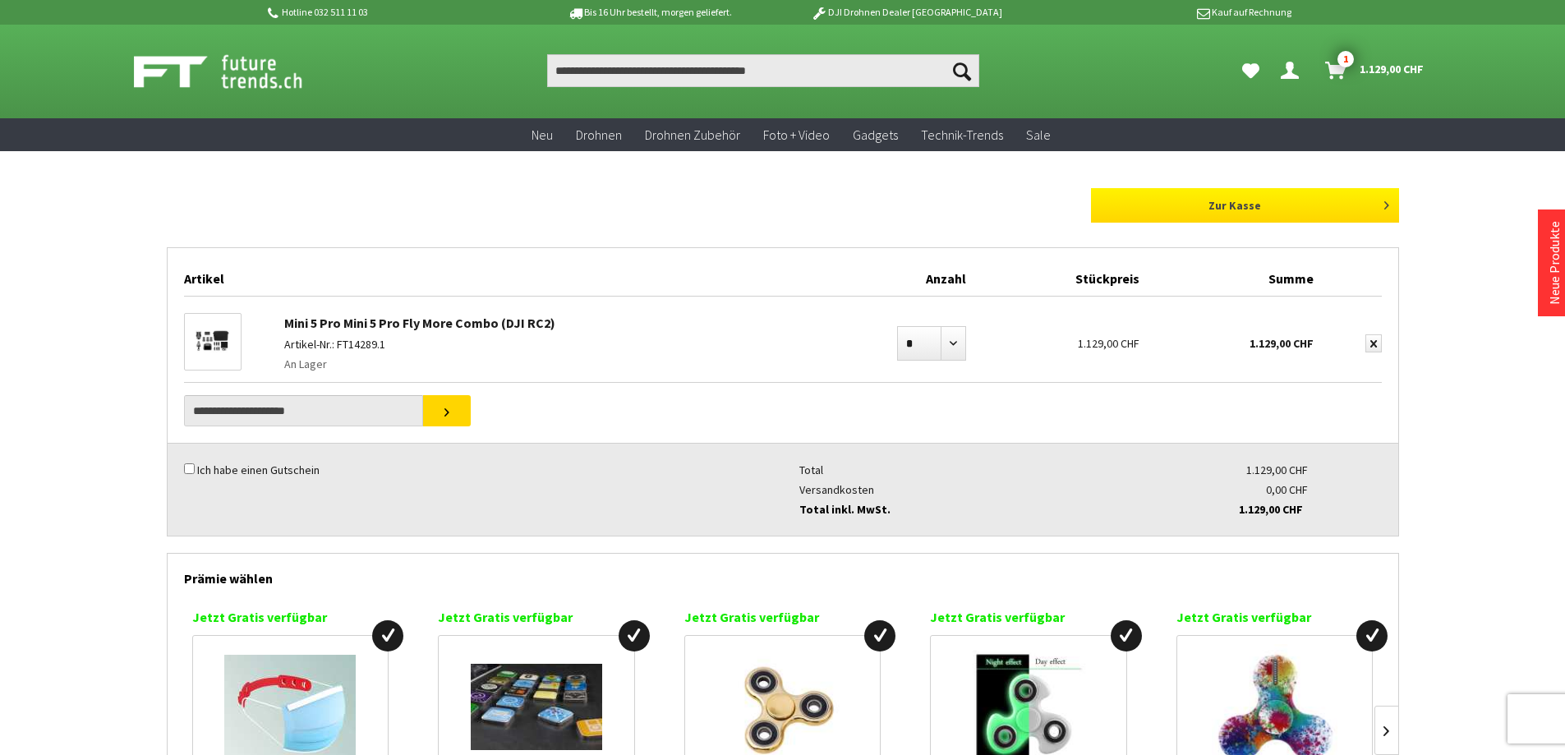
click at [1236, 212] on link "Zur Kasse" at bounding box center [1245, 205] width 308 height 35
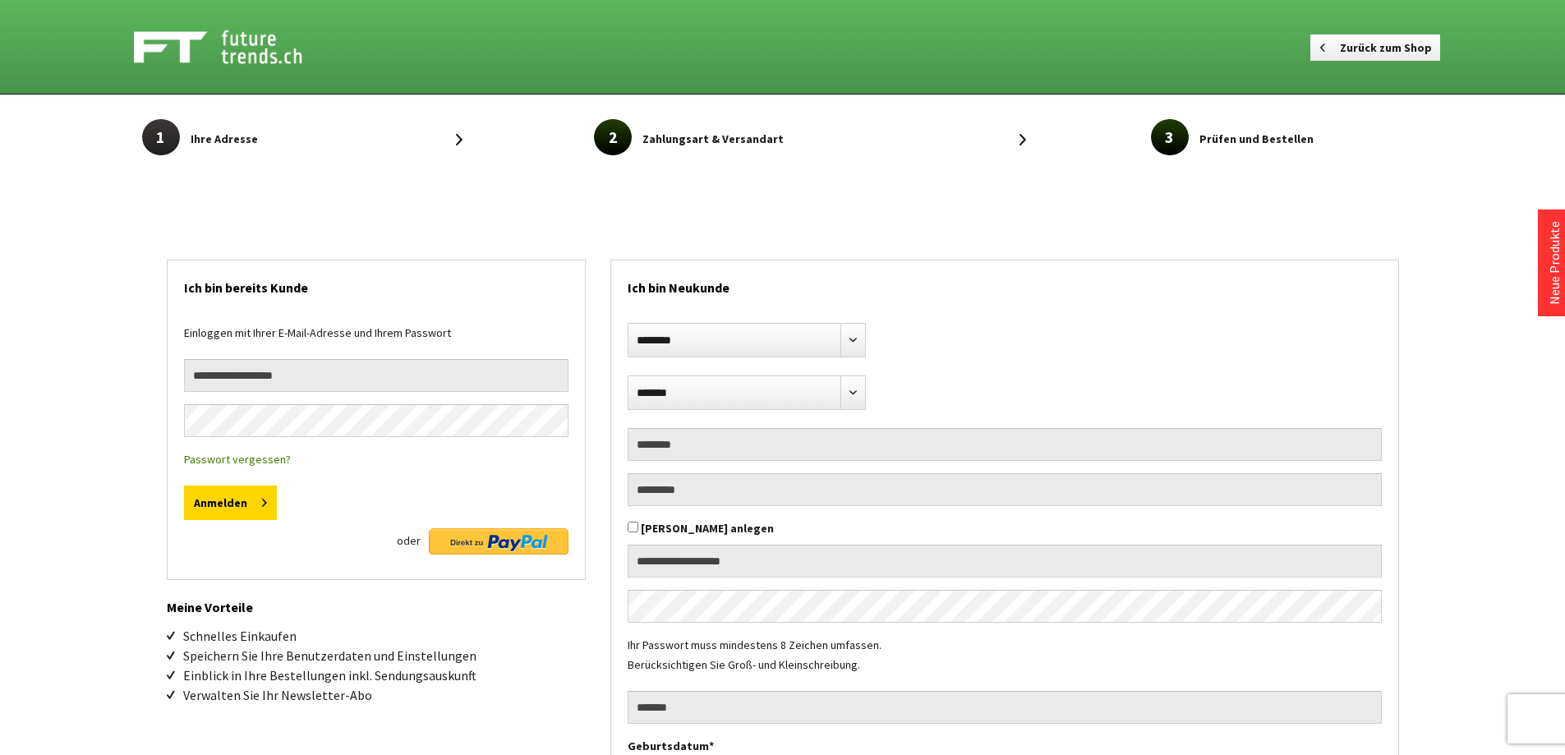
select select "**"
click at [494, 537] on img at bounding box center [499, 541] width 140 height 26
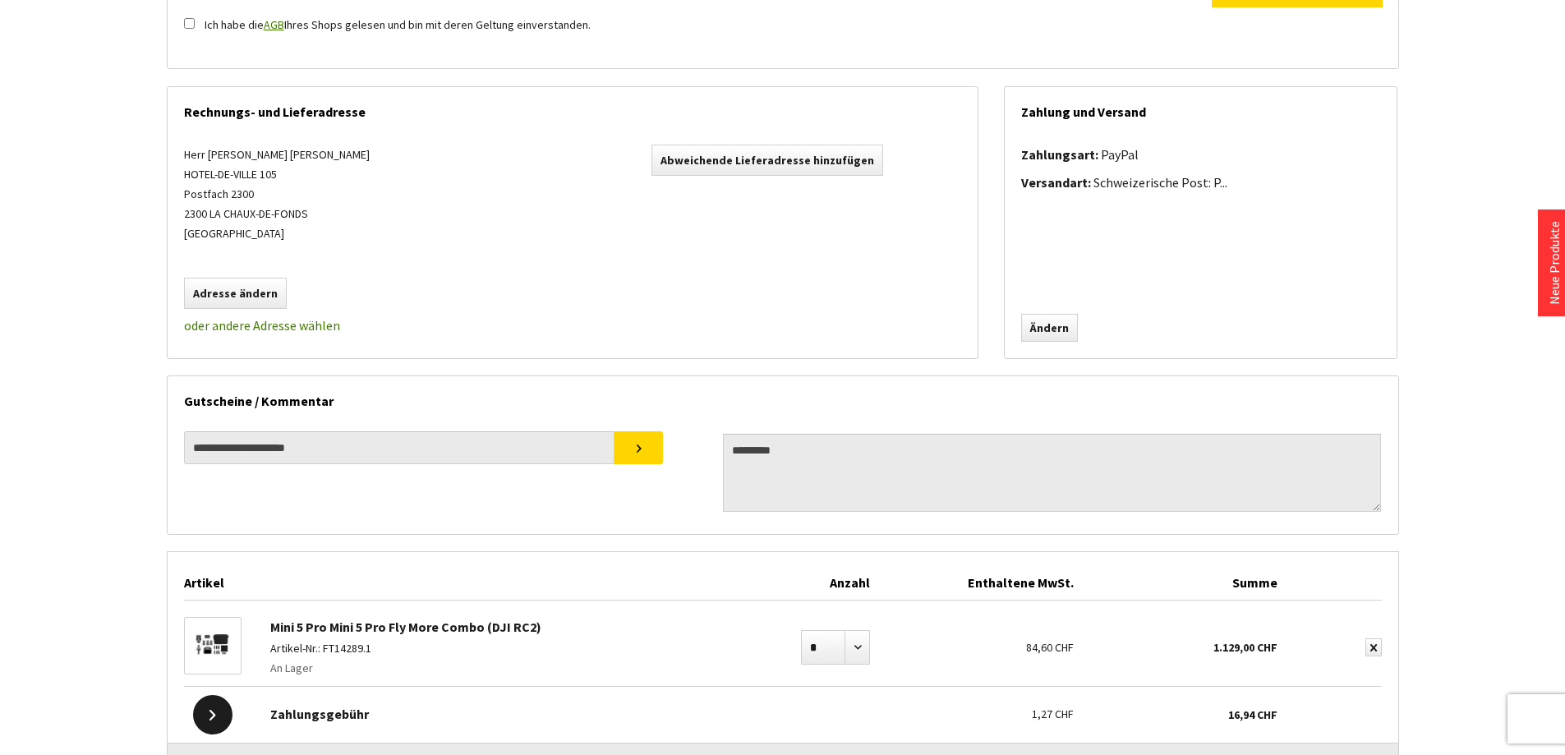
scroll to position [493, 0]
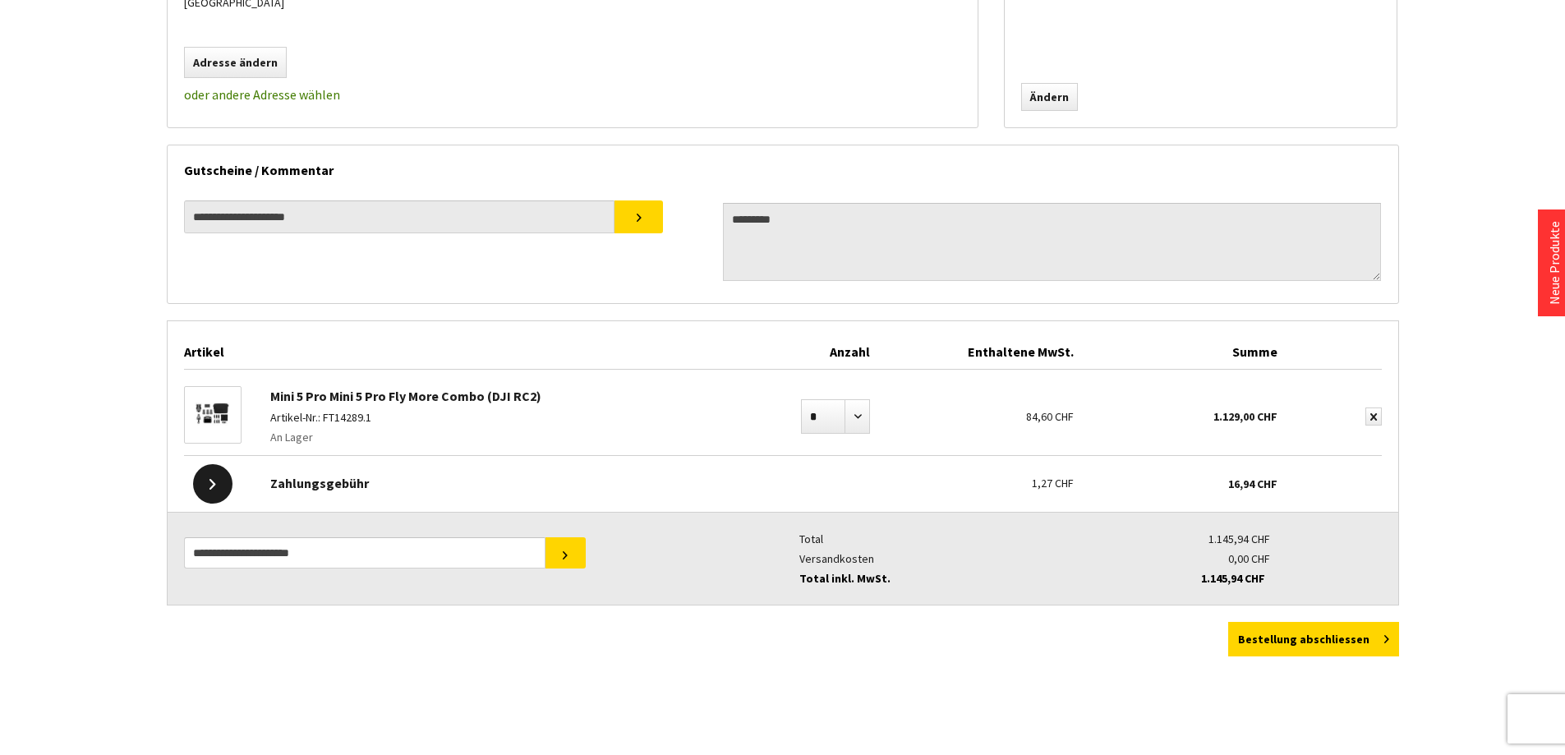
click at [214, 420] on img at bounding box center [213, 414] width 56 height 39
click at [1274, 647] on button "Bestellung abschliessen" at bounding box center [1313, 639] width 171 height 35
